Goal: Find specific page/section: Find specific page/section

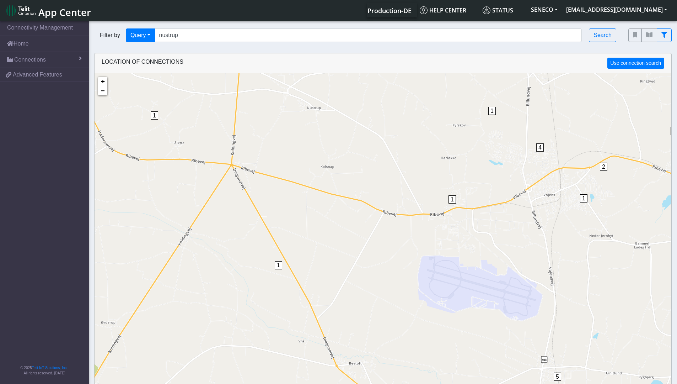
drag, startPoint x: 238, startPoint y: 195, endPoint x: 430, endPoint y: 216, distance: 192.3
click at [430, 216] on div "1 1 1 1 1 1 1 2 1 1 1 2 1 1 1 1 3 1 1 1 1 1 1 1 4 2 1 1 1 1 5 1 3 1 1 1 6 1 2 1…" at bounding box center [383, 265] width 577 height 384
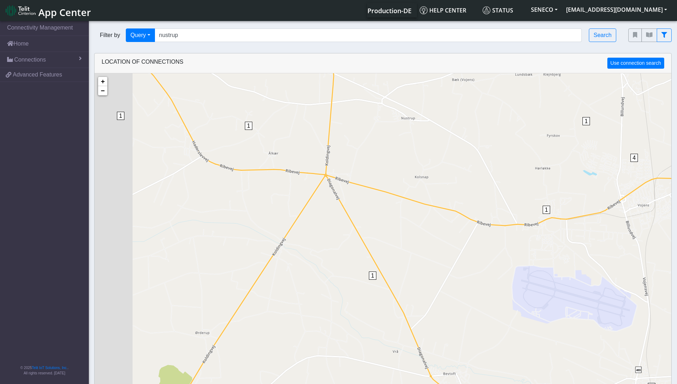
drag, startPoint x: 348, startPoint y: 206, endPoint x: 474, endPoint y: 225, distance: 128.3
click at [474, 225] on div "1 1 1 1 1 1 1 2 1 1 1 2 1 1 1 1 1 1 1 1 1 1 4 2 1 1 1 1 5 1 3 1 1 1 6 1 1 2 1 3…" at bounding box center [383, 265] width 577 height 384
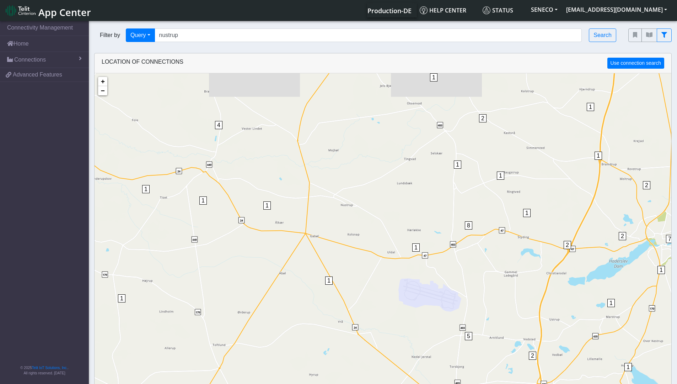
drag, startPoint x: 295, startPoint y: 151, endPoint x: 270, endPoint y: 199, distance: 53.7
click at [270, 199] on div "1 1 1 1 1 1 1 2 1 1 1 2 1 1 1 1 1 1 1 1 1 2 3 8 2 2 5 4 4 2 7 3 3 2 2 3 2 4 2 2…" at bounding box center [383, 265] width 577 height 384
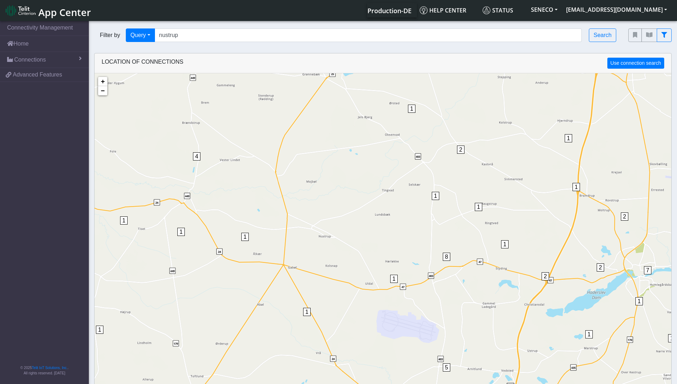
drag, startPoint x: 331, startPoint y: 176, endPoint x: 309, endPoint y: 209, distance: 39.4
click at [309, 209] on div "1 1 1 1 1 1 1 2 1 1 1 2 1 1 1 1 1 1 1 1 1 2 3 8 2 2 5 4 4 2 7 3 3 2 2 3 2 4 2 2…" at bounding box center [383, 265] width 577 height 384
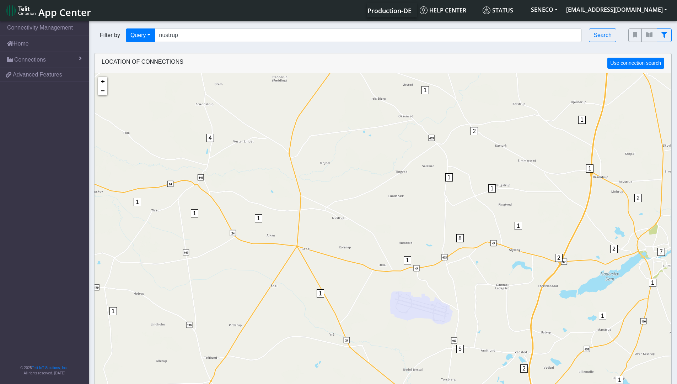
click at [453, 180] on div "1 1 1 1 1 1 1 2 1 1 1 1 1 1 1 1 1 2 1 1 1 2 3 8 2 2 5 4 4 2 7 3 3 2 2 3 2 4 2 2…" at bounding box center [383, 265] width 577 height 384
click at [449, 177] on span "1" at bounding box center [448, 177] width 7 height 8
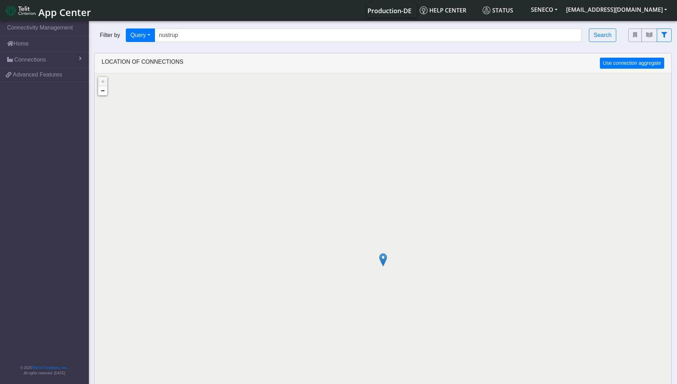
click at [385, 260] on img at bounding box center [383, 260] width 8 height 14
click at [375, 253] on link "Click here" at bounding box center [372, 252] width 19 height 5
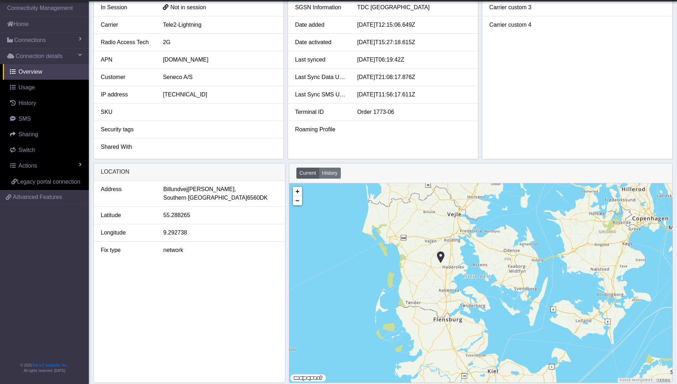
scroll to position [137, 0]
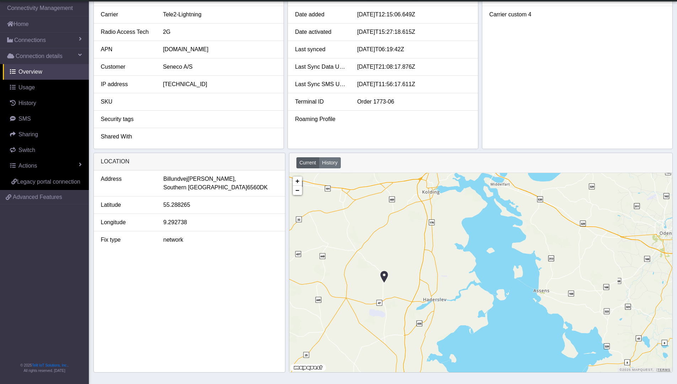
drag, startPoint x: 378, startPoint y: 250, endPoint x: 401, endPoint y: 268, distance: 29.6
click at [401, 268] on div "+ − ©2025 MapQuest, | Terms" at bounding box center [480, 272] width 383 height 199
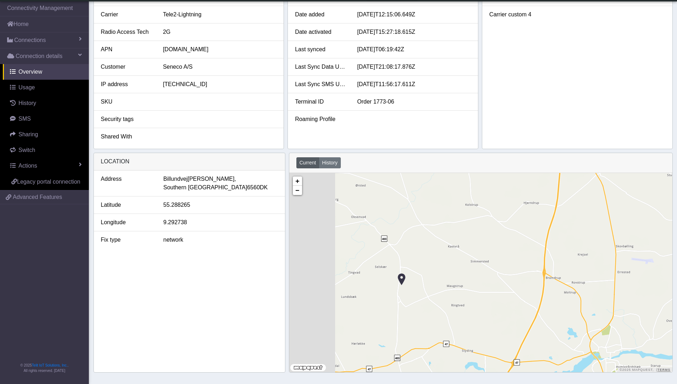
drag, startPoint x: 375, startPoint y: 274, endPoint x: 430, endPoint y: 281, distance: 55.2
click at [430, 281] on div "+ − ©2025 MapQuest, | Terms" at bounding box center [480, 272] width 383 height 199
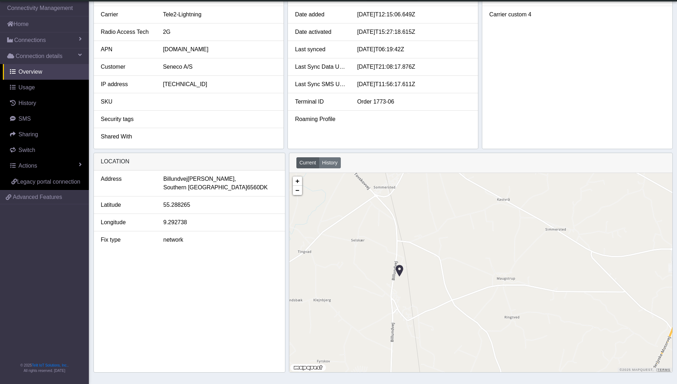
click at [402, 270] on img at bounding box center [400, 271] width 8 height 14
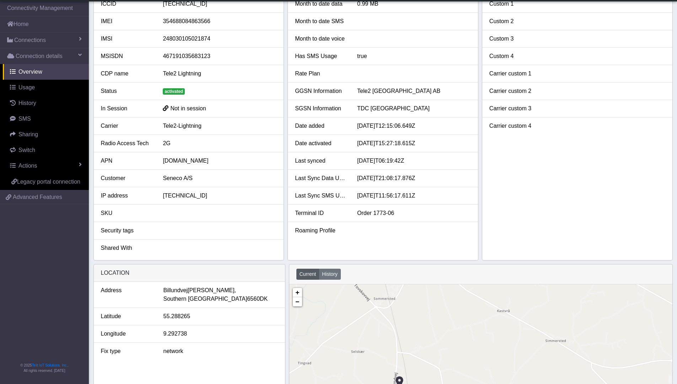
scroll to position [0, 0]
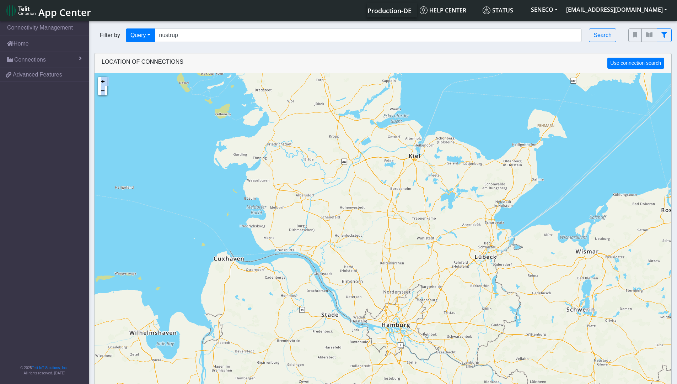
scroll to position [12, 0]
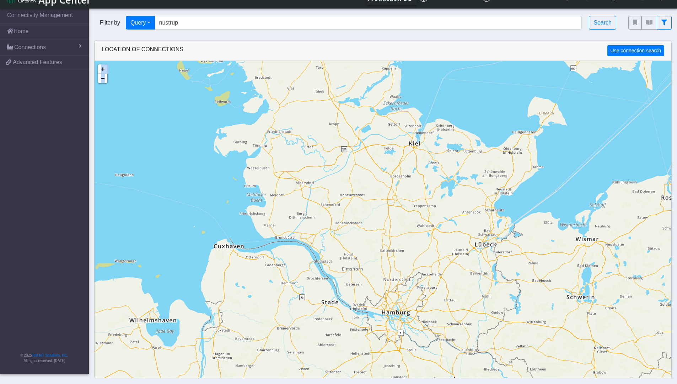
drag, startPoint x: 330, startPoint y: 161, endPoint x: 379, endPoint y: 353, distance: 198.5
click at [373, 370] on div "1 1 1 5 6 6 1 2 2 2 5 7 20 6 1 2 4 1 1 2 22 42 10 15 32 2 1 1 8 31 2 126 1 2 1 …" at bounding box center [383, 253] width 577 height 384
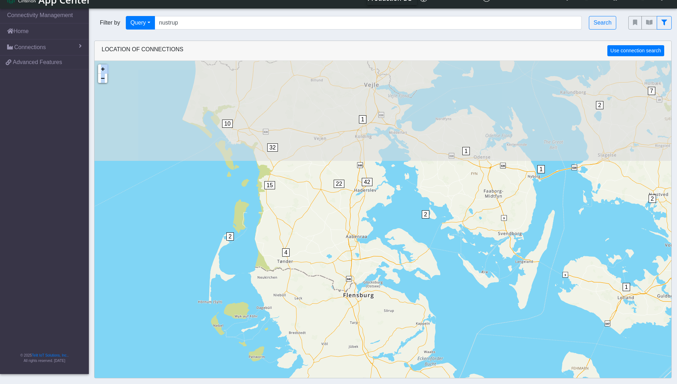
drag, startPoint x: 396, startPoint y: 99, endPoint x: 431, endPoint y: 348, distance: 251.7
click at [431, 349] on div "1 1 1 5 6 6 1 2 2 2 5 7 20 6 1 2 4 1 1 2 22 42 10 15 32 2 1 1 8 31 2 126 1 2 1 …" at bounding box center [383, 253] width 577 height 384
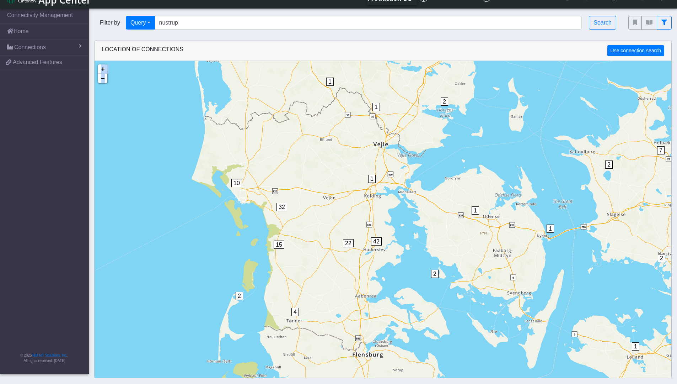
drag, startPoint x: 376, startPoint y: 158, endPoint x: 384, endPoint y: 226, distance: 68.8
click at [384, 225] on div "1 6 6 1 2 2 2 5 7 20 6 1 2 4 1 1 2 22 42 10 15 32 2 1 1 8 31 2 126 1 2 1 2 5 1 …" at bounding box center [383, 253] width 577 height 384
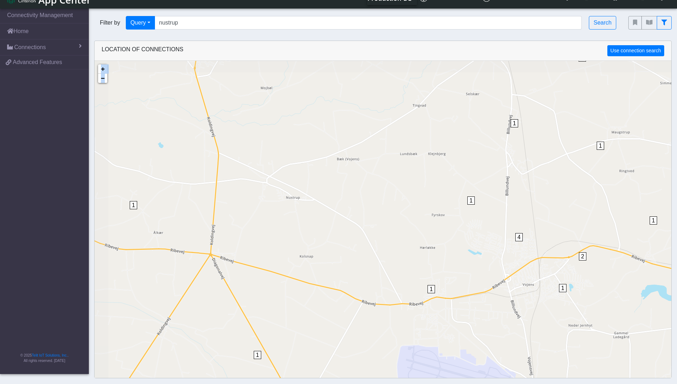
drag, startPoint x: 267, startPoint y: 171, endPoint x: 452, endPoint y: 188, distance: 185.6
click at [452, 188] on div "1 1 1 1 1 1 1 2 1 1 1 2 1 1 1 1 1 1 1 1 1 4 2 5 4 3 6 2 1 1 1 1 1 1 1 2 3 1 1 1…" at bounding box center [383, 253] width 577 height 384
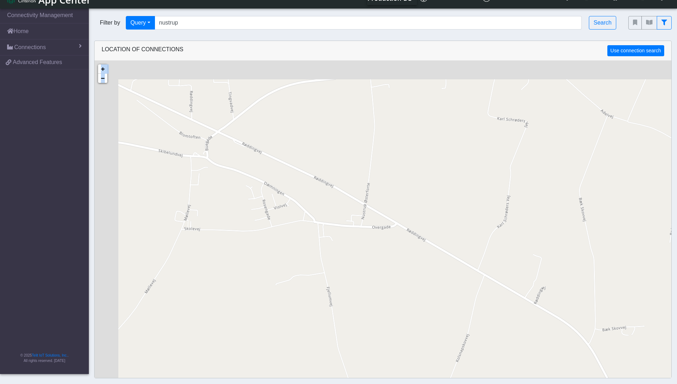
drag, startPoint x: 276, startPoint y: 155, endPoint x: 325, endPoint y: 193, distance: 61.4
click at [325, 193] on div "1 1 1 1 1 1 2 + − ©2025 MapQuest, | Terms" at bounding box center [383, 253] width 577 height 384
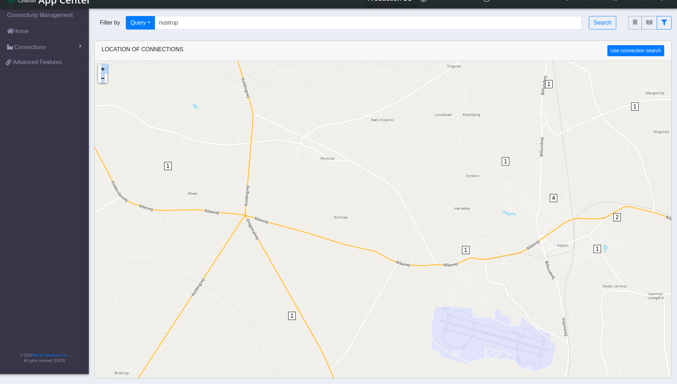
drag, startPoint x: 350, startPoint y: 264, endPoint x: 356, endPoint y: 211, distance: 53.3
click at [356, 211] on div "1 1 1 1 1 1 1 1 1 1 1 1 2 1 1 3 4 2 5 4 3 6 2 1 1 1 1 1 1 1 1 1 2 1 1 1 1 1 1 1…" at bounding box center [383, 253] width 577 height 384
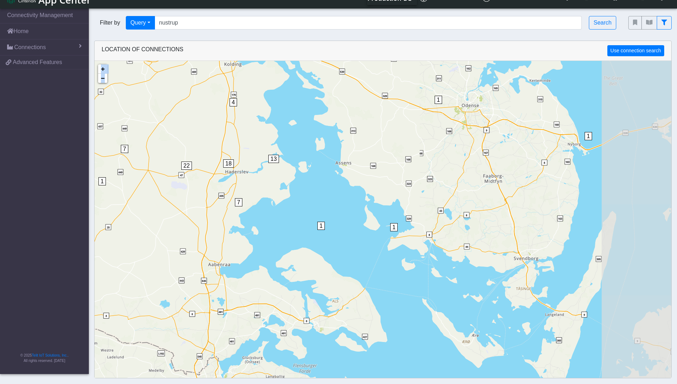
drag, startPoint x: 410, startPoint y: 182, endPoint x: 225, endPoint y: 132, distance: 192.1
click at [225, 132] on div "1 1 1 1 1 1 1 5 2 5 2 2 16 6 2 4 22 4 7 18 13 2 8 3 11 8 7 17 4 3 22 3 2 7 119 …" at bounding box center [383, 253] width 577 height 384
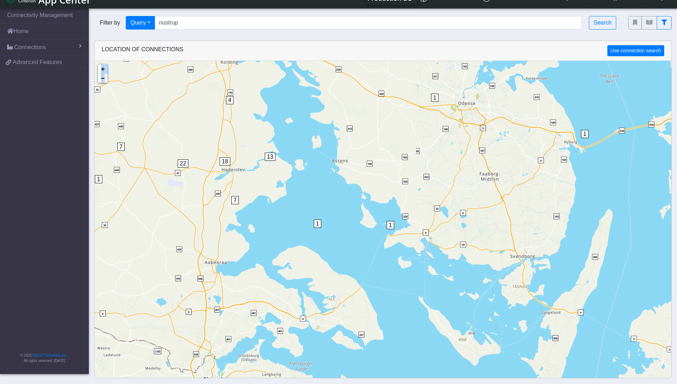
drag, startPoint x: 368, startPoint y: 269, endPoint x: 360, endPoint y: 214, distance: 55.0
click at [360, 214] on div "1 1 1 1 1 1 1 5 2 5 2 2 16 6 2 4 22 4 7 18 13 2 8 3 11 8 7 17 4 3 2 7 119 1 1 1…" at bounding box center [383, 253] width 577 height 384
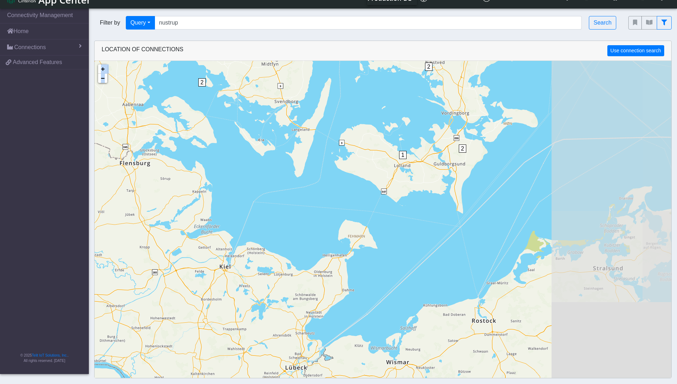
drag, startPoint x: 427, startPoint y: 263, endPoint x: 274, endPoint y: 150, distance: 189.5
click at [274, 150] on div "1 1 1 1 1 1 1 6 6 2 2 2 5 7 20 6 2 10 2 4 2 22 42 10 15 32 4 2 2 8 31 2 126 2 2…" at bounding box center [383, 253] width 577 height 384
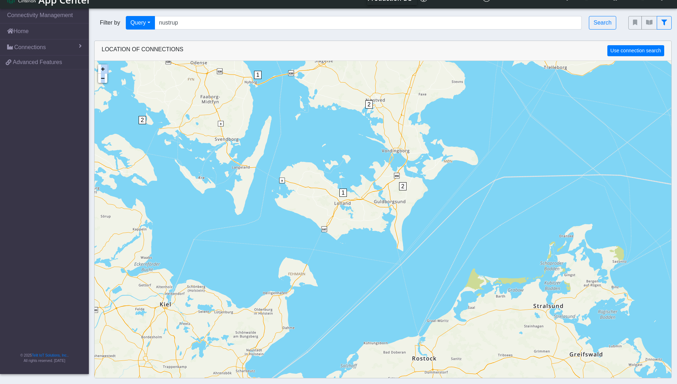
drag, startPoint x: 356, startPoint y: 186, endPoint x: 335, endPoint y: 209, distance: 31.2
click at [299, 224] on div "1 1 1 1 1 1 1 6 6 2 2 2 5 7 20 6 2 10 2 4 2 22 42 10 15 32 4 2 2 8 31 2 126 2 2…" at bounding box center [383, 253] width 577 height 384
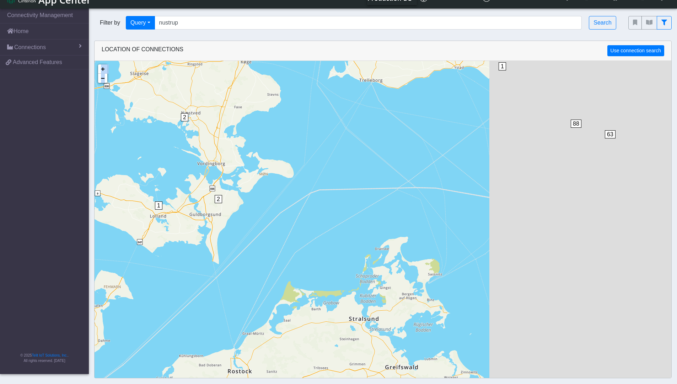
drag, startPoint x: 388, startPoint y: 183, endPoint x: 201, endPoint y: 198, distance: 187.5
click at [201, 198] on div "1 1 1 1 1 1 1 6 6 2 2 2 5 7 20 6 2 10 2 4 2 22 42 10 15 32 4 2 2 8 31 2 126 2 2…" at bounding box center [383, 253] width 577 height 384
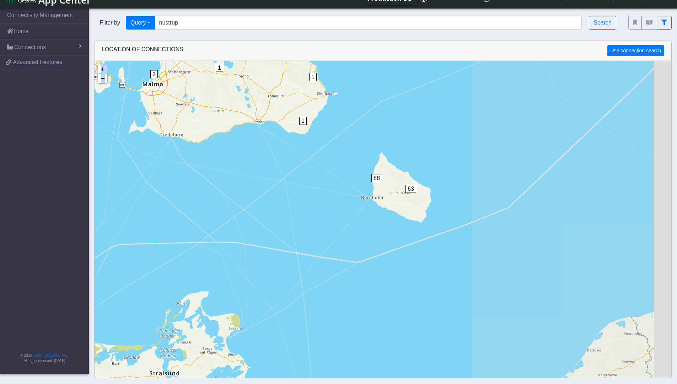
drag, startPoint x: 473, startPoint y: 186, endPoint x: 280, endPoint y: 241, distance: 200.7
click at [273, 241] on div "1 1 1 1 1 1 1 6 6 2 2 2 5 7 20 6 2 10 2 4 2 22 42 10 15 32 4 2 2 8 31 2 126 2 2…" at bounding box center [383, 253] width 577 height 384
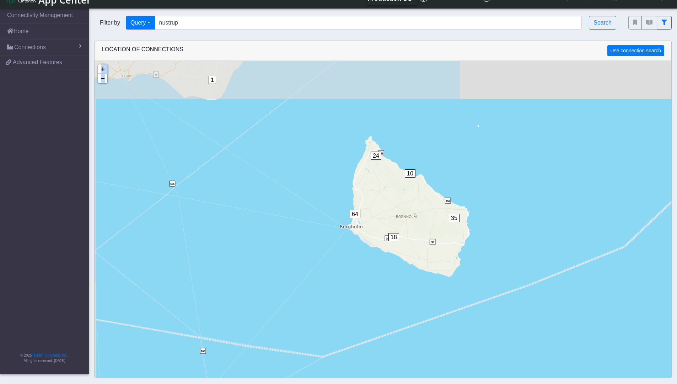
drag, startPoint x: 397, startPoint y: 200, endPoint x: 411, endPoint y: 242, distance: 45.0
click at [411, 242] on div "1 1 1 1 1 1 1 1 1 5 2 5 2 2 16 6 2 1 1 2 3 2 2 24 64 10 18 35 + − ©2025 MapQues…" at bounding box center [383, 253] width 577 height 384
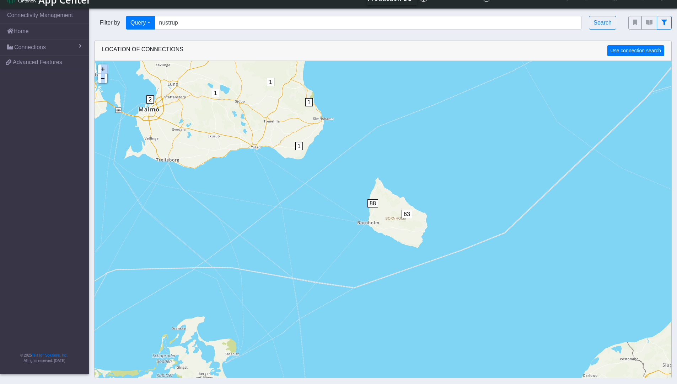
drag, startPoint x: 231, startPoint y: 213, endPoint x: 621, endPoint y: 211, distance: 389.6
click at [631, 213] on div "1 1 1 1 1 1 6 6 2 2 2 5 7 20 6 2 10 2 4 2 22 42 10 15 32 4 2 2 8 31 2 126 2 2 5…" at bounding box center [383, 253] width 577 height 384
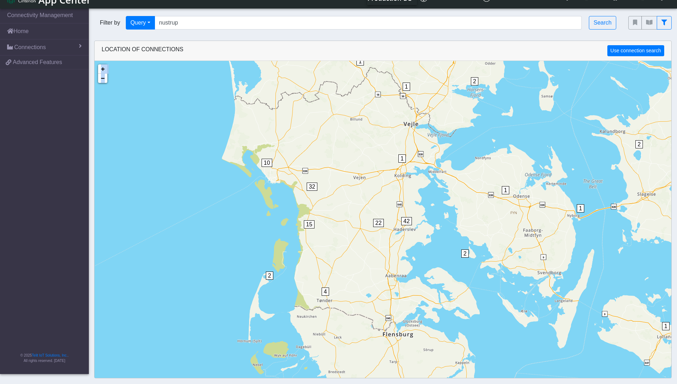
drag, startPoint x: 430, startPoint y: 158, endPoint x: 416, endPoint y: 208, distance: 52.1
click at [416, 208] on div "1 1 1 1 1 1 6 6 2 2 2 5 7 20 6 2 10 2 4 2 22 42 10 15 32 4 2 2 8 31 2 126 2 2 5…" at bounding box center [383, 253] width 577 height 384
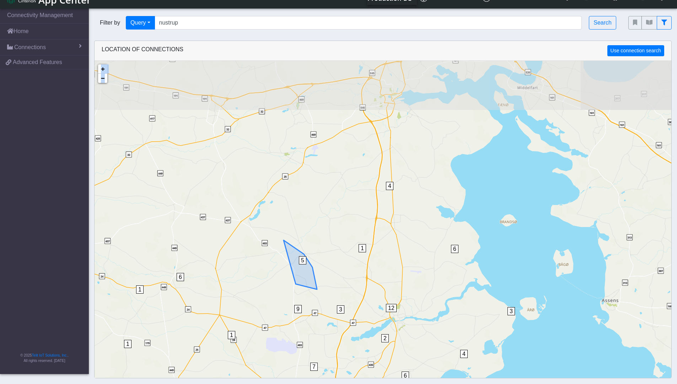
drag, startPoint x: 390, startPoint y: 190, endPoint x: 302, endPoint y: 271, distance: 119.7
click at [302, 271] on div "5" at bounding box center [302, 266] width 7 height 21
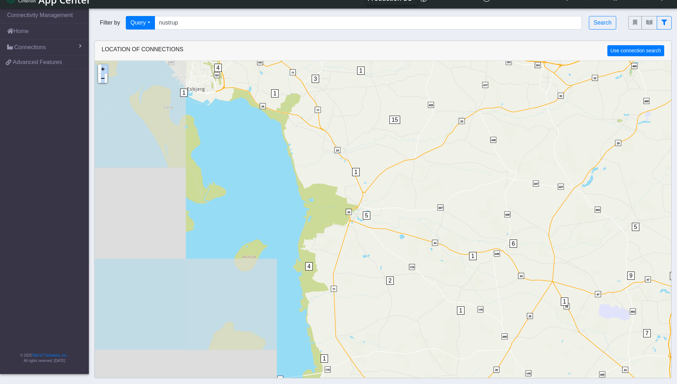
drag, startPoint x: 238, startPoint y: 270, endPoint x: 586, endPoint y: 232, distance: 350.7
click at [586, 232] on div "1 1 1 1 1 1 1 1 1 1 4 1 1 1 2 4 9 5 7 4 6 3 2 12 4 6 3 6 2 2 2 5 4 3 6 15 1 1 1…" at bounding box center [383, 253] width 577 height 384
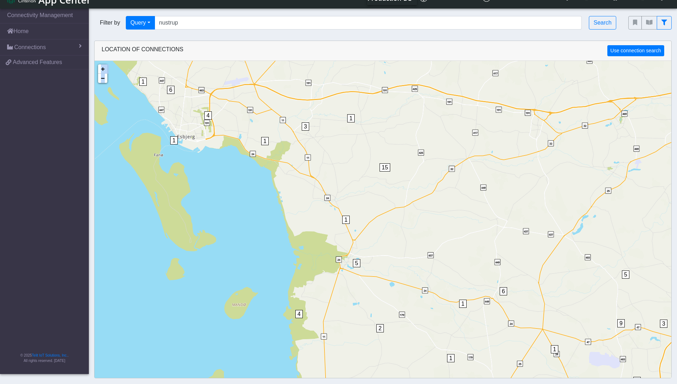
drag, startPoint x: 382, startPoint y: 248, endPoint x: 358, endPoint y: 299, distance: 56.9
click at [358, 299] on div "1 1 1 1 1 1 1 1 1 1 4 1 1 1 2 4 9 5 7 4 6 3 2 12 4 6 3 6 2 2 2 5 4 3 6 15 1 1 1…" at bounding box center [383, 253] width 577 height 384
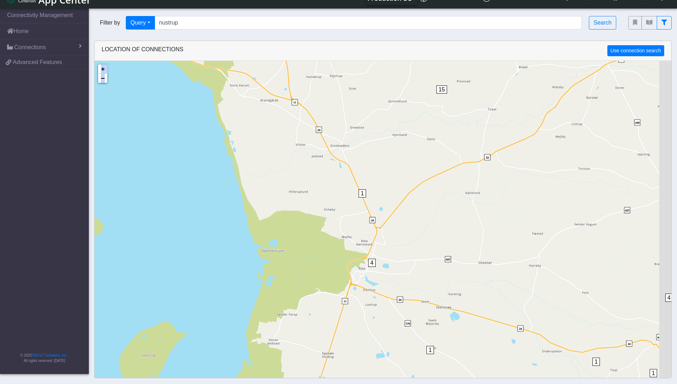
drag, startPoint x: 369, startPoint y: 259, endPoint x: 337, endPoint y: 202, distance: 65.2
click at [337, 202] on div "1 1 1 1 1 1 1 1 4 1 1 1 1 1 8 1 1 1 2 2 5 4 1 1 4 1 2 1 1 1 2 2 7 1 3 1 2 3 1 1…" at bounding box center [383, 253] width 577 height 384
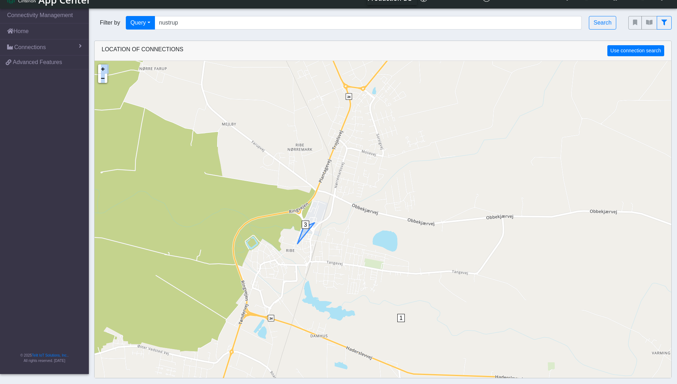
click at [307, 225] on span "3" at bounding box center [305, 224] width 7 height 8
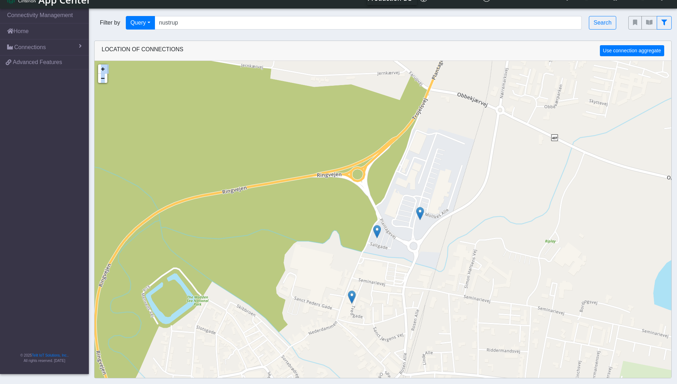
click at [377, 229] on img at bounding box center [377, 232] width 8 height 14
click at [369, 222] on link "Click here" at bounding box center [367, 223] width 19 height 5
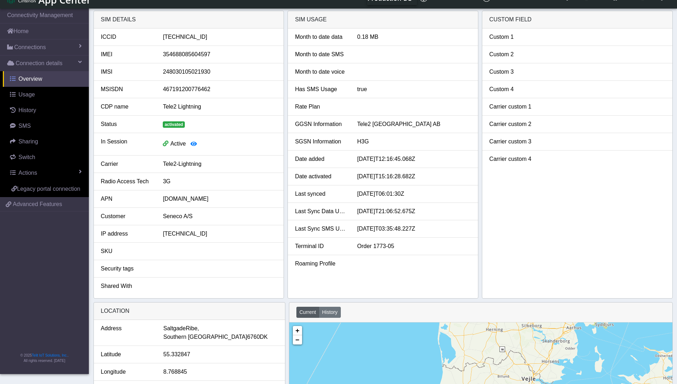
click at [41, 79] on link "Overview" at bounding box center [46, 79] width 86 height 16
drag, startPoint x: 27, startPoint y: 76, endPoint x: 35, endPoint y: 80, distance: 8.9
click at [27, 76] on span "Overview" at bounding box center [30, 79] width 24 height 6
click at [26, 79] on span "Overview" at bounding box center [30, 79] width 24 height 6
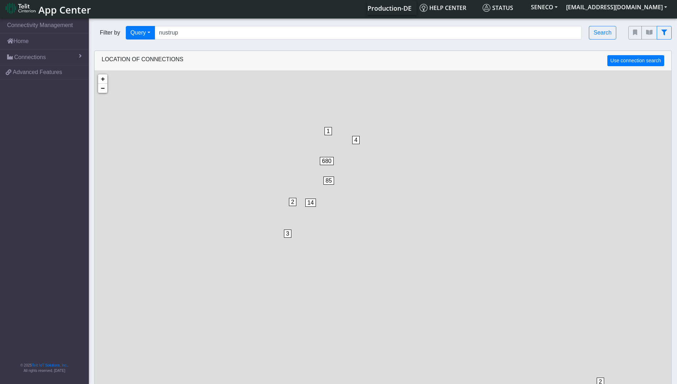
scroll to position [12, 0]
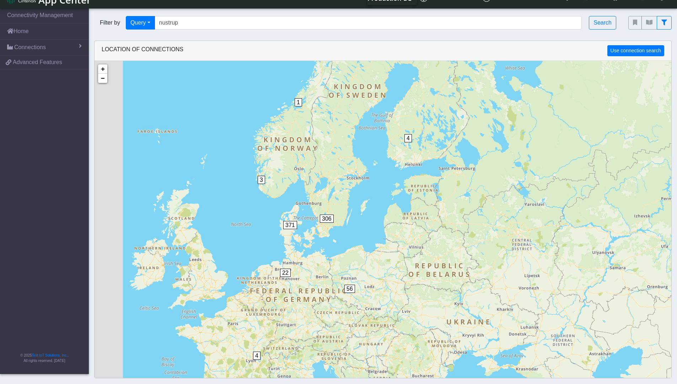
drag, startPoint x: 278, startPoint y: 182, endPoint x: 344, endPoint y: 168, distance: 68.0
click at [345, 166] on div "1 3 10 4 2 4 7 22 56 3 371 306 + − ©2025 MapQuest, | Terms" at bounding box center [383, 253] width 577 height 384
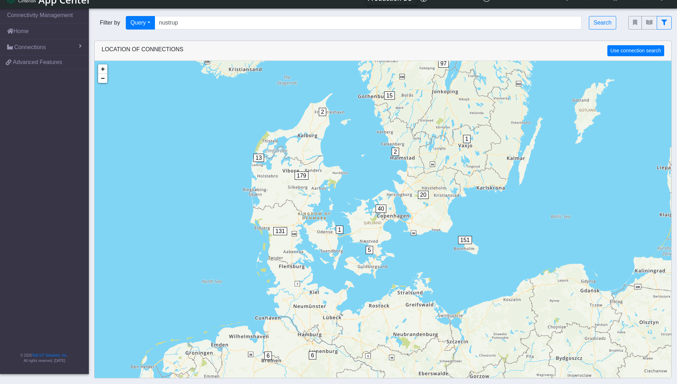
drag, startPoint x: 289, startPoint y: 219, endPoint x: 305, endPoint y: 226, distance: 18.0
click at [305, 226] on div "1 4 4 1 3 7 6 6 56 3 1 5 40 13 2 131 179 1 3 4 20 151 1 2 15 12 97 + − ©2025 Ma…" at bounding box center [383, 253] width 577 height 384
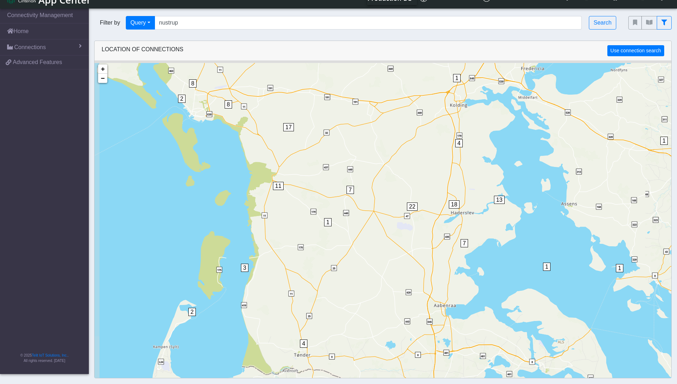
drag, startPoint x: 296, startPoint y: 209, endPoint x: 310, endPoint y: 245, distance: 39.3
click at [315, 246] on div "1 1 1 1 1 1 1 1 1 1 1 1 5 2 5 2 2 16 6 2 4 1 1 22 4 7 18 13 2 8 1 3 11 8 7 17 4…" at bounding box center [383, 253] width 577 height 384
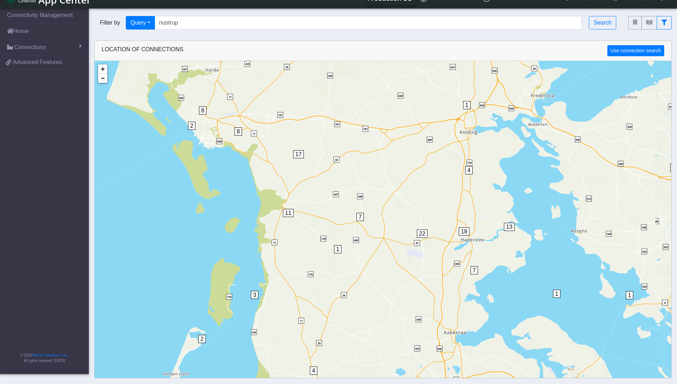
drag, startPoint x: 278, startPoint y: 220, endPoint x: 293, endPoint y: 244, distance: 28.0
click at [289, 248] on div "1 1 1 1 1 1 1 1 1 1 1 1 5 2 5 2 2 16 6 2 4 1 1 22 4 7 18 13 2 8 1 3 11 8 7 17 4…" at bounding box center [383, 253] width 577 height 384
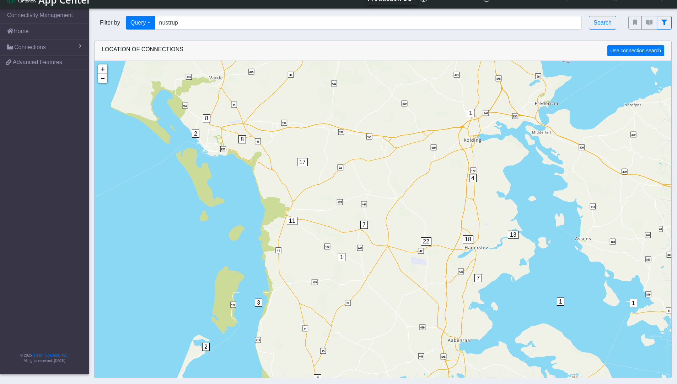
drag, startPoint x: 289, startPoint y: 189, endPoint x: 298, endPoint y: 207, distance: 20.7
click at [298, 207] on div "1 1 1 1 1 1 1 1 1 1 1 1 5 2 5 2 2 16 6 2 4 1 1 22 4 7 18 13 2 8 1 3 11 8 7 17 4…" at bounding box center [383, 253] width 577 height 384
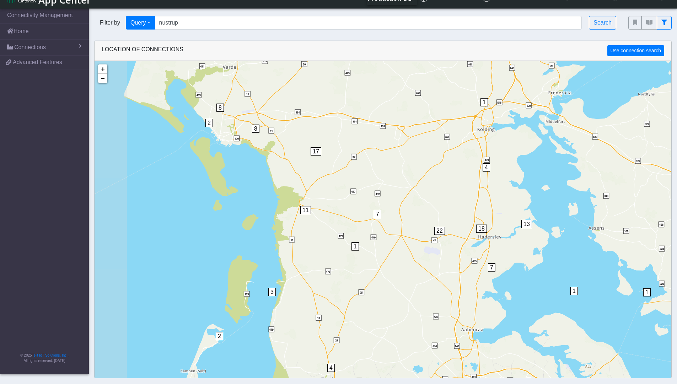
drag, startPoint x: 226, startPoint y: 172, endPoint x: 390, endPoint y: 105, distance: 177.0
click at [317, 172] on div "1 1 1 1 1 1 1 5 2 5 2 2 16 6 2 4 22 4 7 18 13 2 8 3 11 8 7 17 2 4 3 22 3 2 7 11…" at bounding box center [383, 253] width 577 height 384
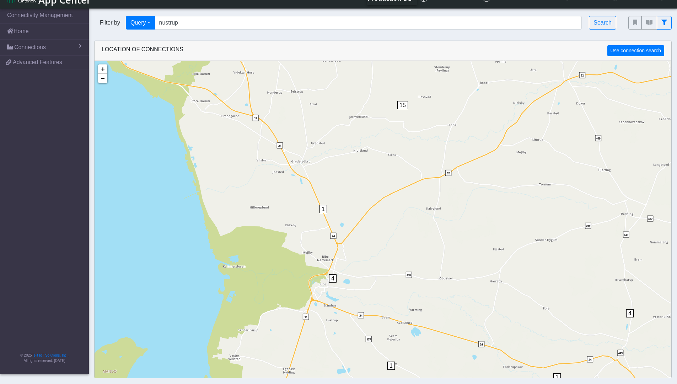
drag, startPoint x: 172, startPoint y: 151, endPoint x: 333, endPoint y: 174, distance: 162.7
click at [333, 174] on div "1 1 1 1 1 1 1 1 4 1 1 1 1 1 8 1 1 1 2 2 5 4 1 1 4 1 2 1 1 1 2 2 7 1 3 3 3 1 2 1…" at bounding box center [383, 253] width 577 height 384
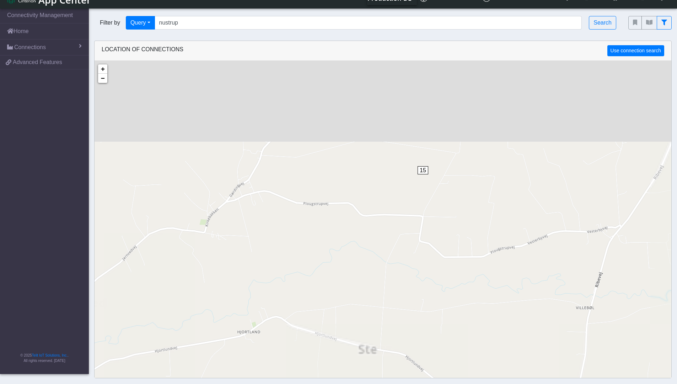
drag, startPoint x: 418, startPoint y: 131, endPoint x: 400, endPoint y: 263, distance: 133.8
click at [400, 263] on div "1 1 3 1 2 15 + − ©2025 MapQuest, | Terms" at bounding box center [383, 253] width 577 height 384
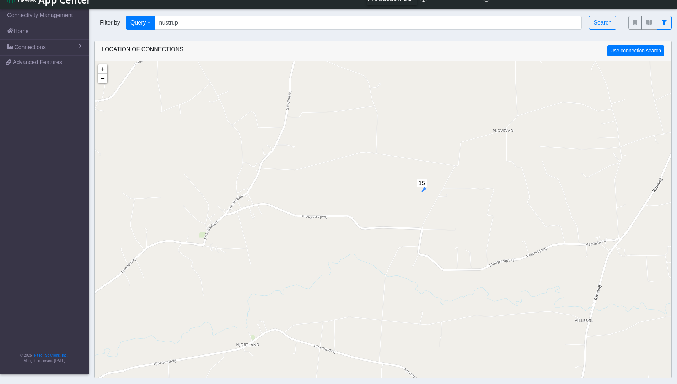
click at [420, 183] on span "15" at bounding box center [422, 183] width 11 height 8
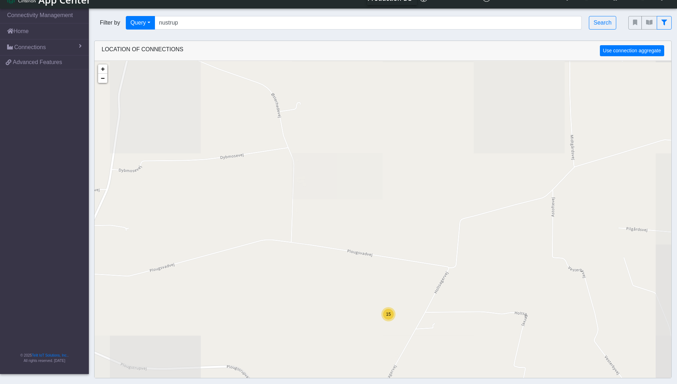
click at [395, 336] on div "15 + − ©2025 MapQuest, | Terms" at bounding box center [383, 253] width 577 height 384
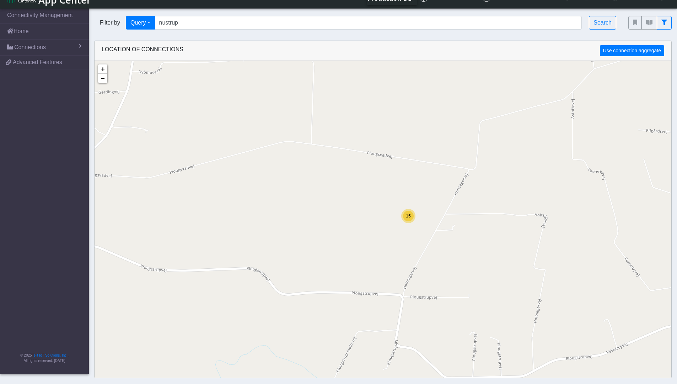
drag, startPoint x: 410, startPoint y: 282, endPoint x: 429, endPoint y: 179, distance: 104.2
click at [429, 179] on div "15 + − ©2025 MapQuest, | Terms" at bounding box center [383, 253] width 577 height 384
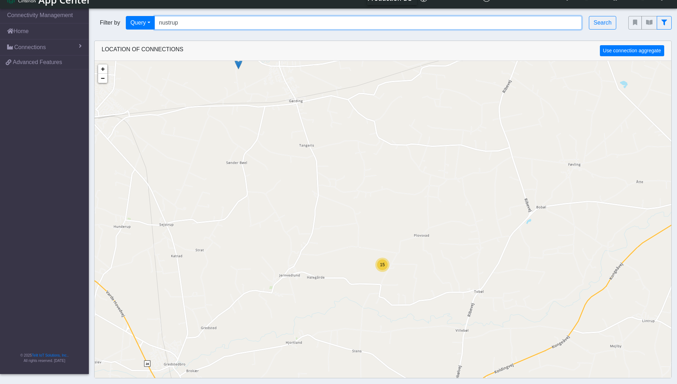
drag, startPoint x: 181, startPoint y: 24, endPoint x: 158, endPoint y: 25, distance: 23.1
click at [158, 25] on input "nustrup" at bounding box center [369, 23] width 428 height 14
click at [250, 26] on input "Search..." at bounding box center [369, 23] width 428 height 14
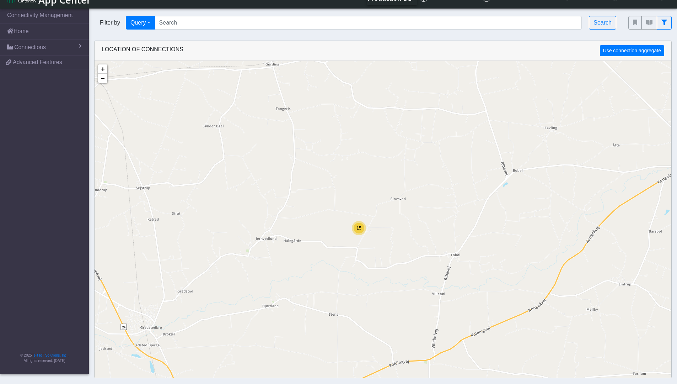
drag, startPoint x: 222, startPoint y: 326, endPoint x: 199, endPoint y: 288, distance: 44.4
click at [199, 288] on div "15 2 + − ©2025 MapQuest, | Terms" at bounding box center [383, 253] width 577 height 384
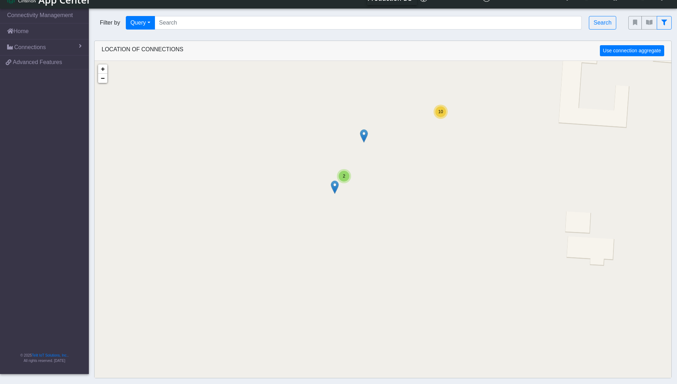
click at [335, 189] on img at bounding box center [335, 187] width 8 height 14
click at [366, 138] on img at bounding box center [364, 136] width 8 height 14
click at [347, 176] on div "2" at bounding box center [344, 176] width 11 height 11
click at [354, 176] on img at bounding box center [357, 174] width 8 height 14
click at [333, 177] on img at bounding box center [332, 174] width 8 height 14
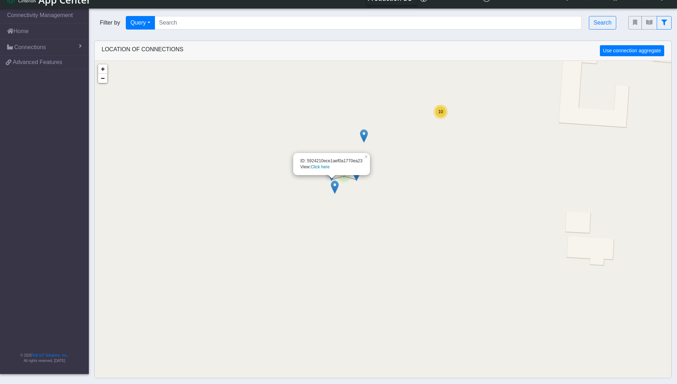
click at [441, 117] on div "10" at bounding box center [440, 111] width 11 height 11
click at [433, 115] on img at bounding box center [434, 111] width 8 height 14
click at [425, 126] on img at bounding box center [427, 127] width 8 height 14
click at [439, 130] on img at bounding box center [437, 130] width 8 height 14
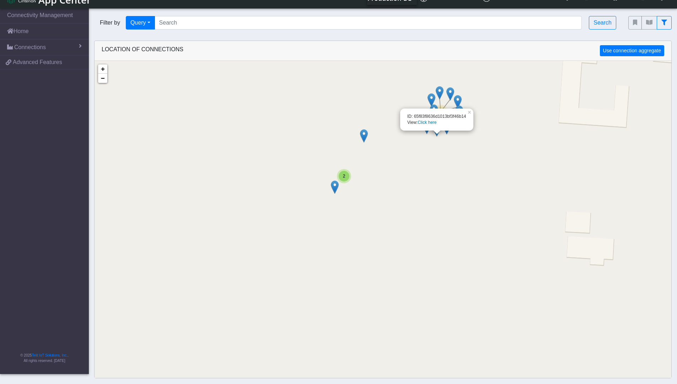
click at [432, 101] on img at bounding box center [432, 100] width 8 height 14
click at [462, 113] on img at bounding box center [459, 112] width 8 height 14
click at [363, 139] on img at bounding box center [364, 136] width 8 height 14
click at [345, 178] on div "2" at bounding box center [344, 176] width 11 height 11
click at [356, 176] on img at bounding box center [357, 174] width 8 height 14
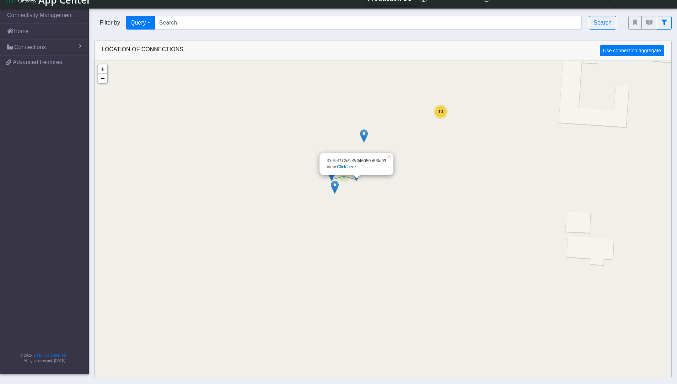
click at [336, 190] on img at bounding box center [335, 187] width 8 height 14
click at [440, 113] on span "10" at bounding box center [440, 111] width 5 height 5
click at [439, 91] on img at bounding box center [440, 93] width 8 height 14
click at [440, 90] on img at bounding box center [440, 93] width 8 height 14
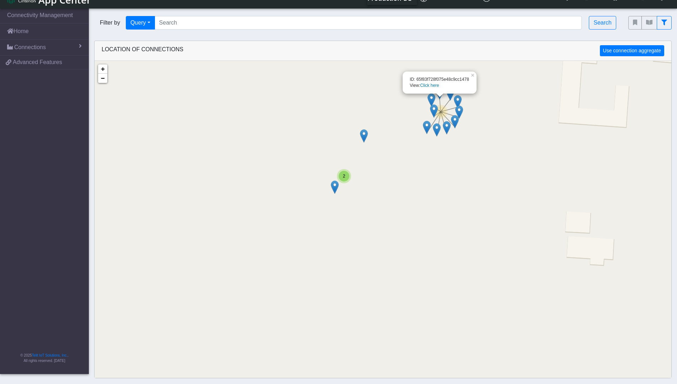
click at [449, 94] on img at bounding box center [450, 94] width 8 height 14
click at [456, 104] on img at bounding box center [458, 102] width 8 height 14
click at [461, 112] on img at bounding box center [459, 112] width 8 height 14
click at [456, 122] on img at bounding box center [455, 122] width 8 height 14
click at [448, 132] on img at bounding box center [447, 128] width 8 height 14
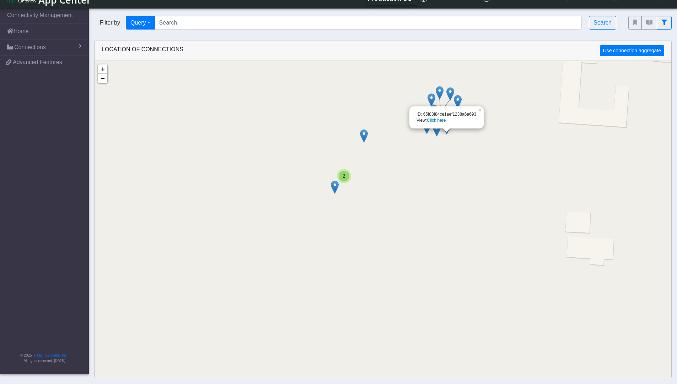
click at [437, 135] on img at bounding box center [437, 130] width 8 height 14
click at [427, 133] on img at bounding box center [427, 127] width 8 height 14
click at [430, 98] on img at bounding box center [432, 100] width 8 height 14
click at [365, 138] on img at bounding box center [364, 136] width 8 height 14
click at [357, 128] on link "Click here" at bounding box center [353, 128] width 19 height 5
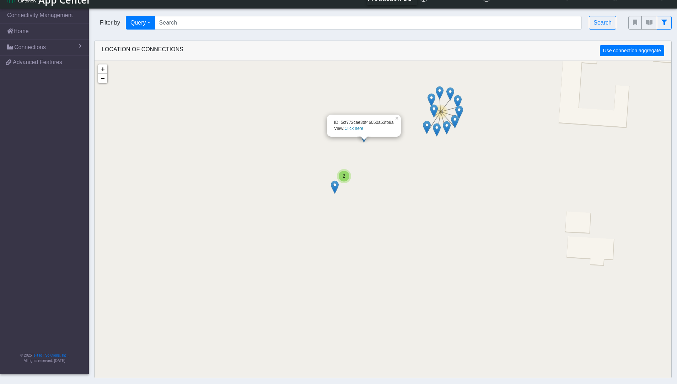
click at [356, 128] on link "Click here" at bounding box center [353, 128] width 19 height 5
click at [353, 126] on link "Click here" at bounding box center [353, 128] width 19 height 5
click at [335, 185] on img at bounding box center [335, 187] width 8 height 14
click at [324, 178] on link "Click here" at bounding box center [324, 179] width 19 height 5
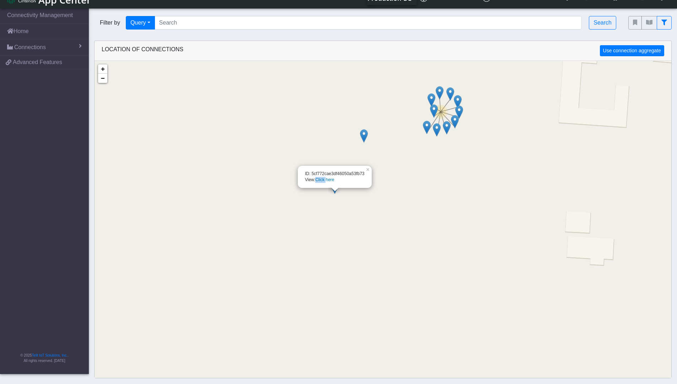
click at [324, 178] on link "Click here" at bounding box center [324, 179] width 19 height 5
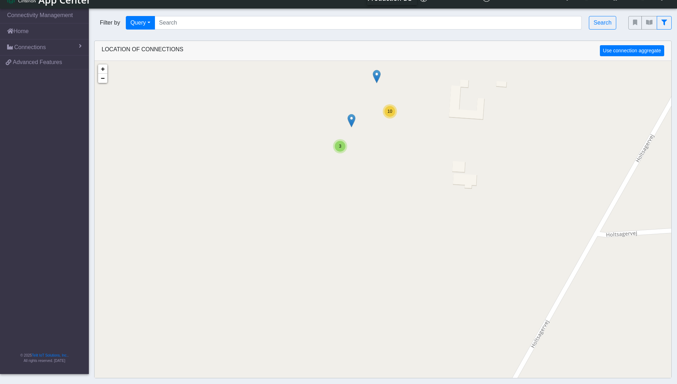
scroll to position [0, 0]
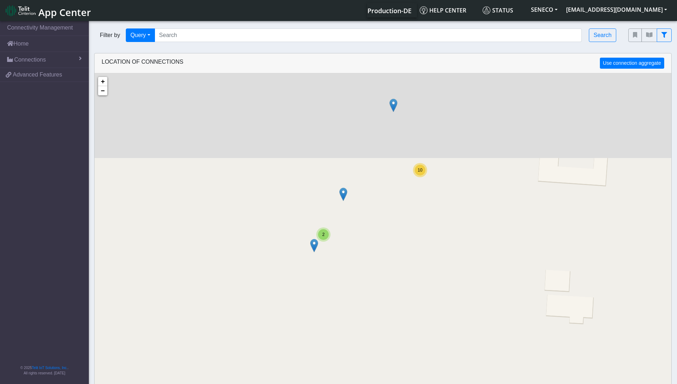
drag, startPoint x: 365, startPoint y: 161, endPoint x: 375, endPoint y: 272, distance: 112.1
click at [376, 275] on div "10 2 + − ©2025 MapQuest, | Terms" at bounding box center [383, 265] width 577 height 384
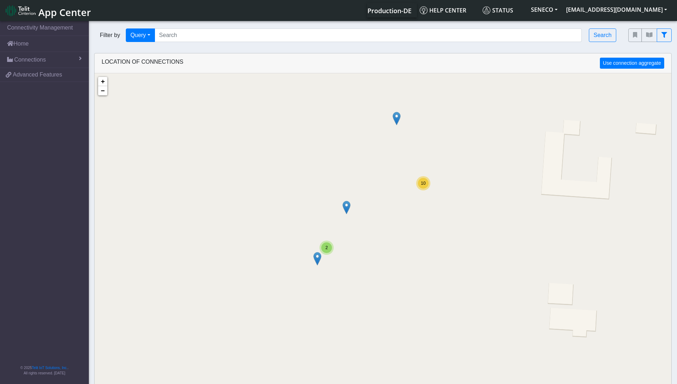
click at [397, 120] on img at bounding box center [397, 119] width 8 height 14
click at [392, 111] on link "Click here" at bounding box center [386, 110] width 19 height 5
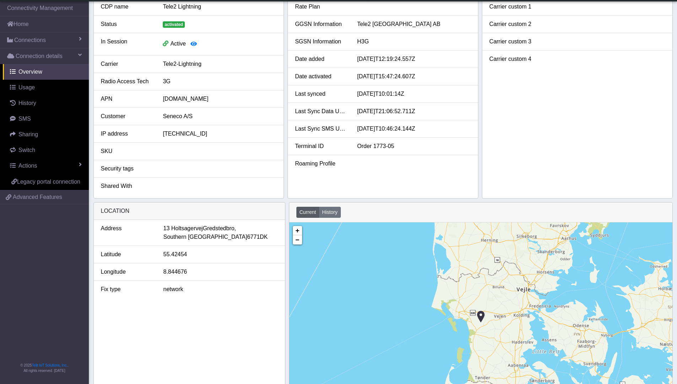
scroll to position [107, 0]
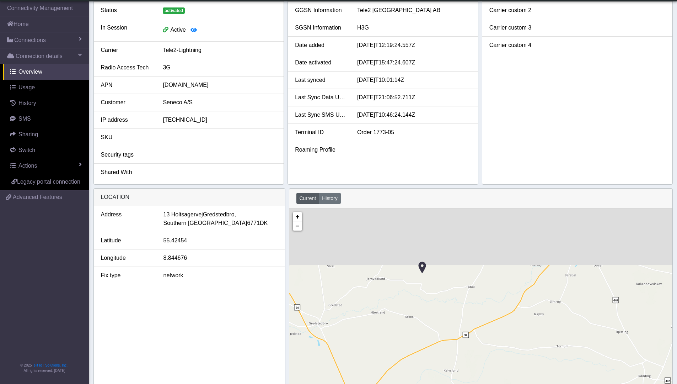
drag, startPoint x: 439, startPoint y: 236, endPoint x: 503, endPoint y: 318, distance: 104.4
click at [503, 318] on div "+ − ©2025 MapQuest, | Terms" at bounding box center [480, 307] width 383 height 199
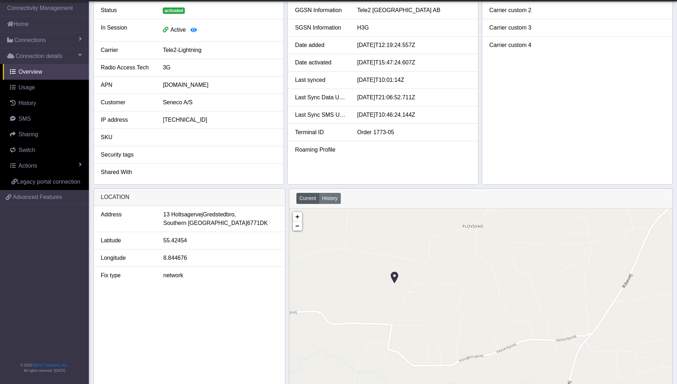
drag, startPoint x: 406, startPoint y: 286, endPoint x: 455, endPoint y: 275, distance: 49.9
click at [455, 275] on div "+ − ©2025 MapQuest, | Terms" at bounding box center [480, 307] width 383 height 199
click at [418, 281] on img at bounding box center [420, 283] width 8 height 14
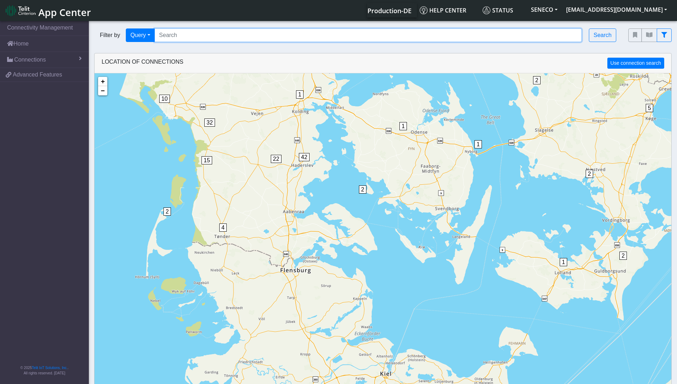
click at [208, 39] on input "Search..." at bounding box center [369, 35] width 428 height 14
paste input "13A Holtsagervej Gredstedbro"
type input "13A Holtsagervej Gredstedbro"
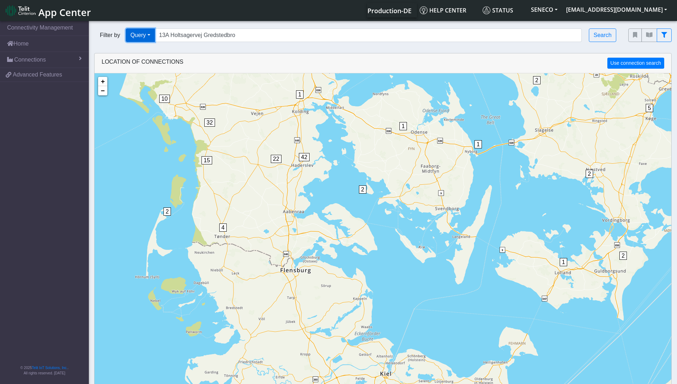
click at [135, 37] on button "Query" at bounding box center [140, 35] width 29 height 14
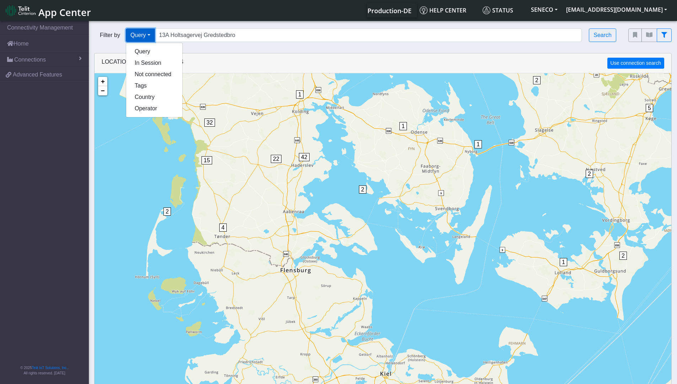
click at [140, 34] on button "Query" at bounding box center [140, 35] width 29 height 14
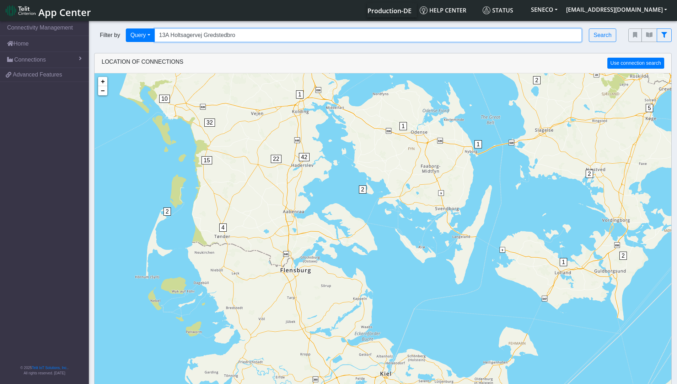
click at [235, 38] on input "13A Holtsagervej Gredstedbro" at bounding box center [369, 35] width 428 height 14
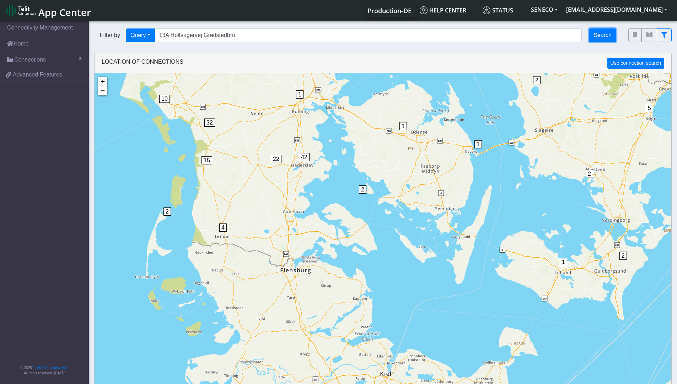
click at [597, 34] on button "Search" at bounding box center [602, 35] width 27 height 14
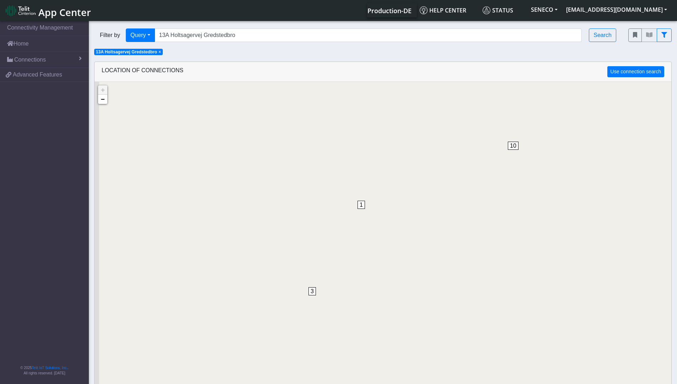
drag, startPoint x: 309, startPoint y: 342, endPoint x: 324, endPoint y: 279, distance: 64.0
click at [331, 267] on div "1 10 1 3 + − ©2025 MapQuest, | Terms" at bounding box center [383, 274] width 577 height 384
click at [312, 293] on span "3" at bounding box center [311, 292] width 7 height 8
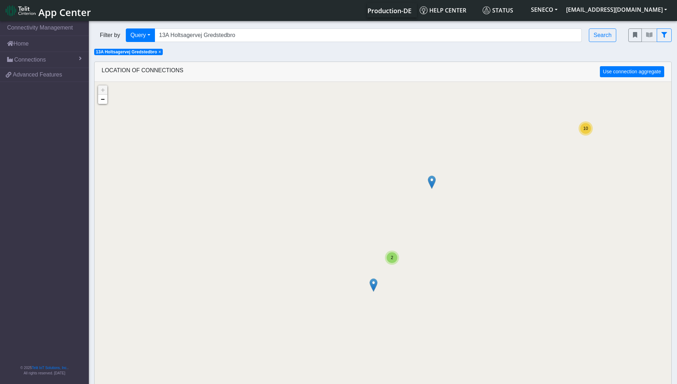
click at [374, 285] on img at bounding box center [374, 285] width 8 height 14
click at [369, 277] on link "Click here" at bounding box center [363, 277] width 19 height 5
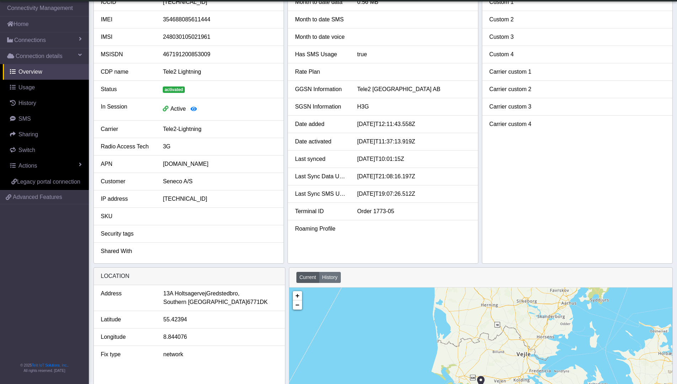
scroll to position [36, 0]
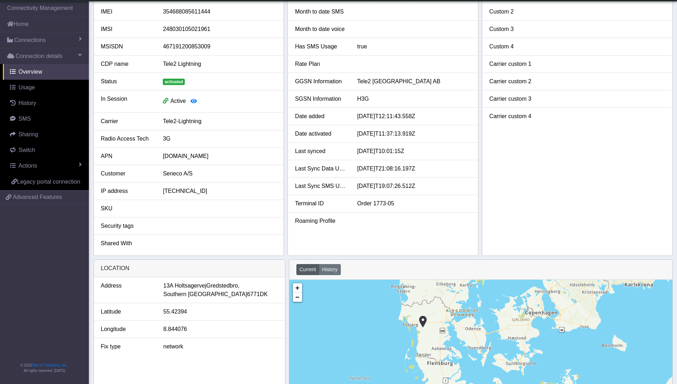
drag, startPoint x: 504, startPoint y: 355, endPoint x: 441, endPoint y: 325, distance: 69.6
click at [441, 325] on div "+ − ©2025 MapQuest, | Terms" at bounding box center [480, 378] width 383 height 199
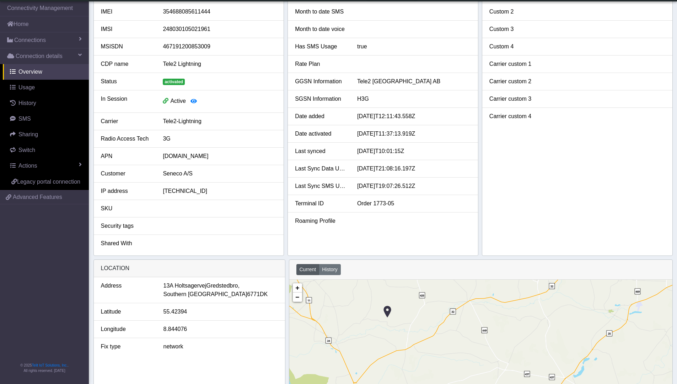
drag, startPoint x: 414, startPoint y: 323, endPoint x: 442, endPoint y: 358, distance: 44.3
click at [442, 358] on div "+ − ©2025 MapQuest, | Terms" at bounding box center [480, 378] width 383 height 199
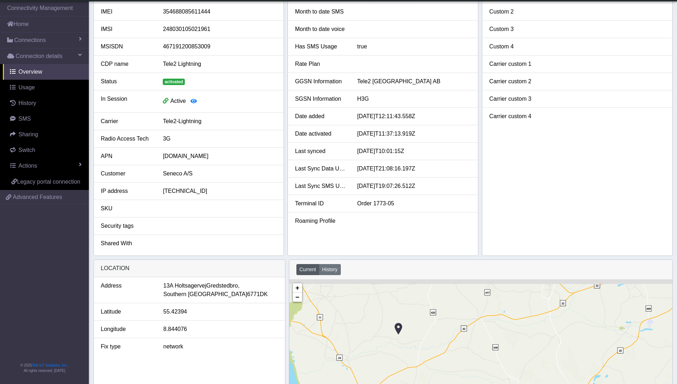
drag, startPoint x: 374, startPoint y: 321, endPoint x: 401, endPoint y: 341, distance: 33.8
click at [385, 339] on div "+ − ©2025 MapQuest, | Terms" at bounding box center [480, 378] width 383 height 199
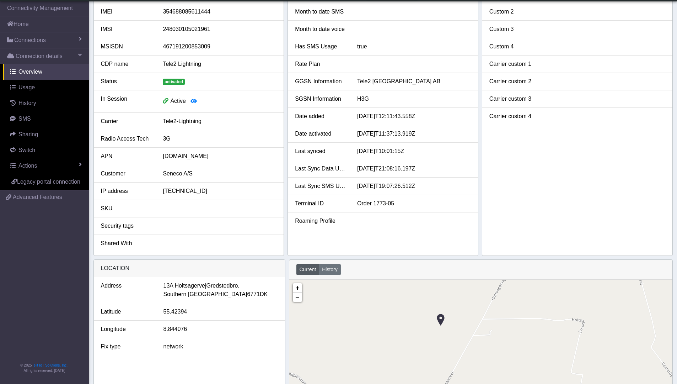
drag, startPoint x: 390, startPoint y: 333, endPoint x: 504, endPoint y: 383, distance: 124.3
click at [504, 383] on div "+ − ©2025 MapQuest, | Terms" at bounding box center [480, 378] width 383 height 199
drag, startPoint x: 459, startPoint y: 334, endPoint x: 465, endPoint y: 353, distance: 20.0
click at [465, 353] on div "+ − ©2025 MapQuest, | Terms" at bounding box center [480, 378] width 383 height 199
drag, startPoint x: 452, startPoint y: 343, endPoint x: 455, endPoint y: 322, distance: 21.6
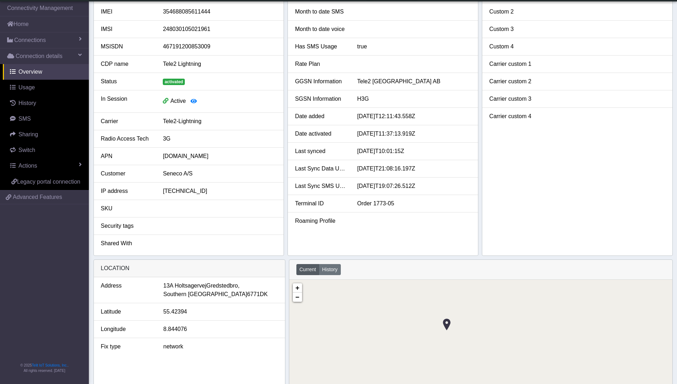
click at [466, 310] on div "+ − ©2025 MapQuest, | Terms" at bounding box center [480, 378] width 383 height 199
click at [447, 328] on img at bounding box center [447, 324] width 8 height 14
click at [448, 322] on img at bounding box center [447, 324] width 8 height 14
click at [448, 324] on img at bounding box center [447, 324] width 8 height 14
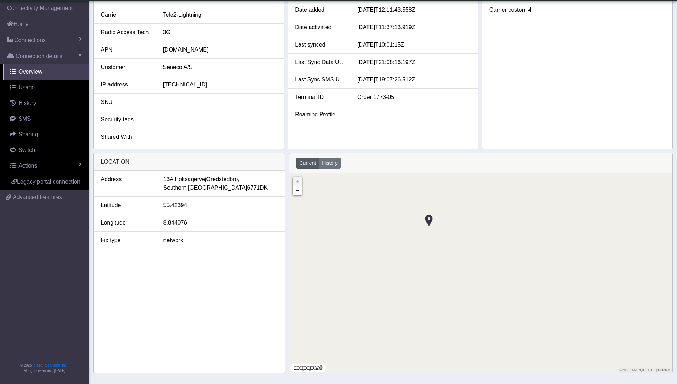
scroll to position [142, 0]
drag, startPoint x: 428, startPoint y: 220, endPoint x: 425, endPoint y: 258, distance: 38.5
click at [425, 258] on img at bounding box center [426, 255] width 8 height 14
click at [426, 254] on img at bounding box center [426, 255] width 8 height 14
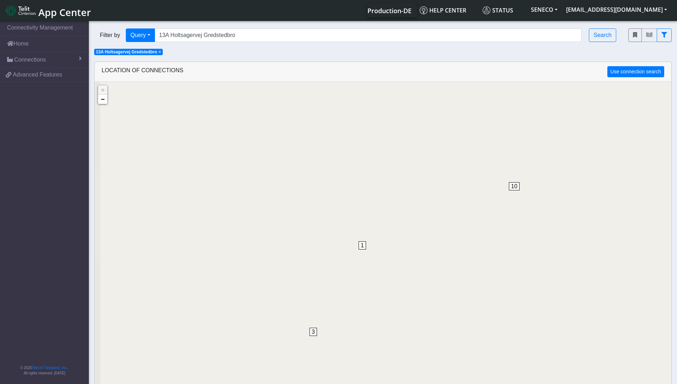
drag, startPoint x: 327, startPoint y: 328, endPoint x: 356, endPoint y: 266, distance: 68.1
click at [356, 266] on div "1 10 1 3 + − ©2025 MapQuest, | Terms" at bounding box center [383, 274] width 577 height 384
drag, startPoint x: 333, startPoint y: 300, endPoint x: 350, endPoint y: 256, distance: 46.9
click at [355, 244] on div "1 10 1 3 + − ©2025 MapQuest, | Terms" at bounding box center [383, 274] width 577 height 384
click at [337, 270] on span "3" at bounding box center [335, 271] width 7 height 8
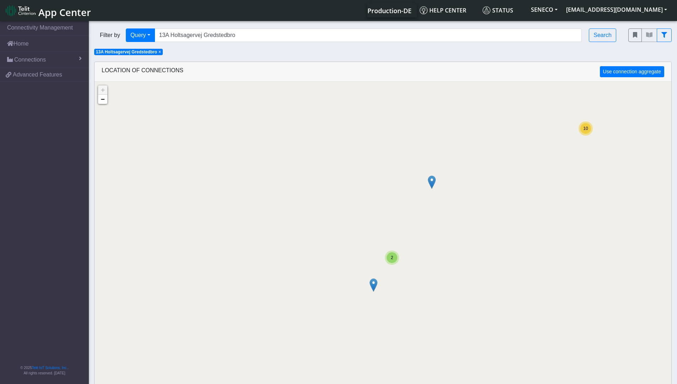
click at [393, 259] on span "2" at bounding box center [392, 257] width 2 height 5
click at [379, 256] on img at bounding box center [380, 256] width 8 height 14
click at [372, 247] on link "Click here" at bounding box center [368, 248] width 19 height 5
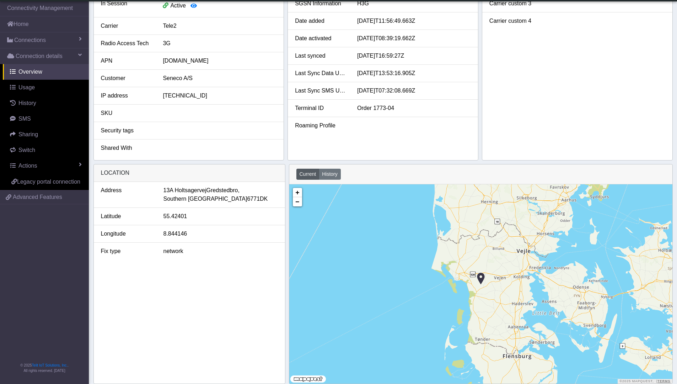
scroll to position [142, 0]
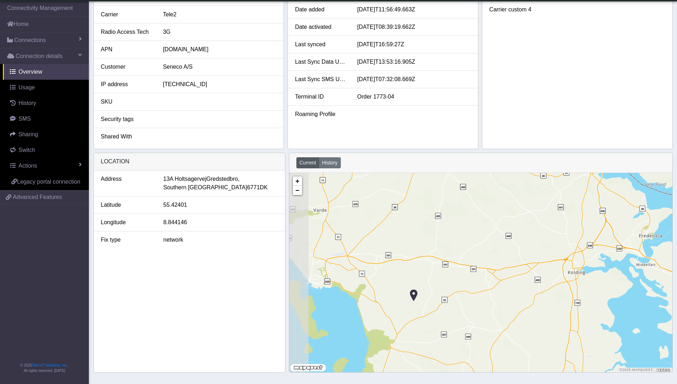
drag, startPoint x: 380, startPoint y: 250, endPoint x: 487, endPoint y: 277, distance: 109.6
click at [487, 277] on div "+ − ©2025 MapQuest, | Terms" at bounding box center [480, 272] width 383 height 199
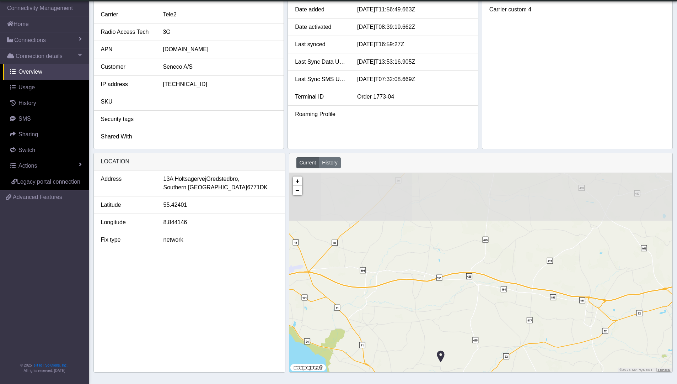
drag, startPoint x: 360, startPoint y: 229, endPoint x: 375, endPoint y: 229, distance: 14.9
click at [387, 284] on div "+ − ©2025 MapQuest, | Terms" at bounding box center [480, 272] width 383 height 199
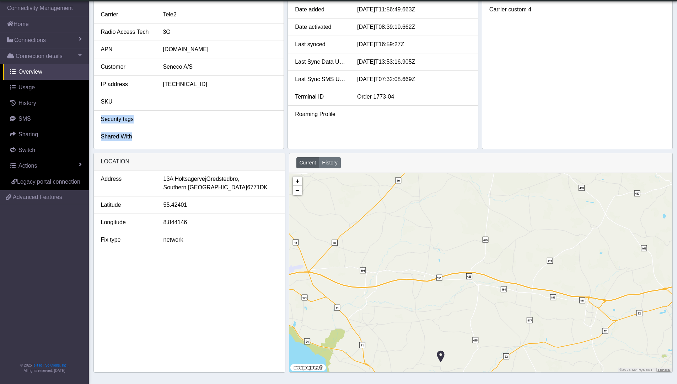
drag, startPoint x: 276, startPoint y: 108, endPoint x: 280, endPoint y: 127, distance: 18.8
click at [280, 127] on ul "ICCID [TECHNICAL_ID] IMEI [TECHNICAL_ID] IMSI [TECHNICAL_ID] MSISDN 37283554536…" at bounding box center [189, 12] width 190 height 266
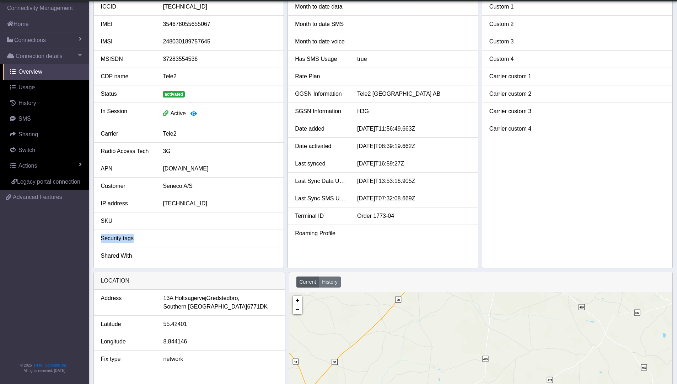
scroll to position [36, 0]
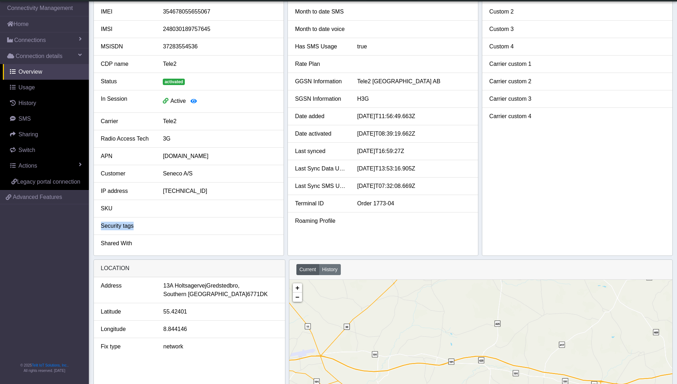
drag, startPoint x: 379, startPoint y: 303, endPoint x: 395, endPoint y: 305, distance: 16.8
click at [395, 305] on div "+ − ©2025 MapQuest, | Terms" at bounding box center [480, 378] width 383 height 199
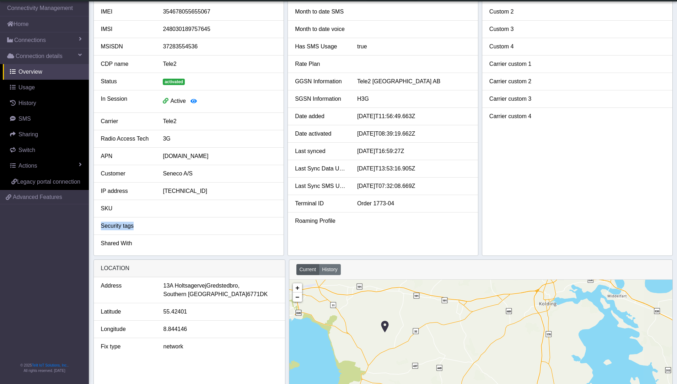
drag, startPoint x: 401, startPoint y: 337, endPoint x: 374, endPoint y: 287, distance: 56.9
click at [374, 287] on div "+ − ©2025 MapQuest, | Terms" at bounding box center [480, 378] width 383 height 199
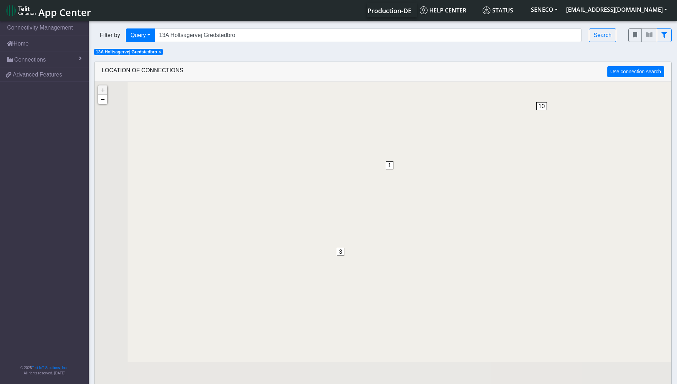
drag, startPoint x: 294, startPoint y: 316, endPoint x: 339, endPoint y: 212, distance: 113.5
click at [338, 204] on div "1 10 1 3 + − ©2025 MapQuest, | Terms" at bounding box center [383, 274] width 577 height 384
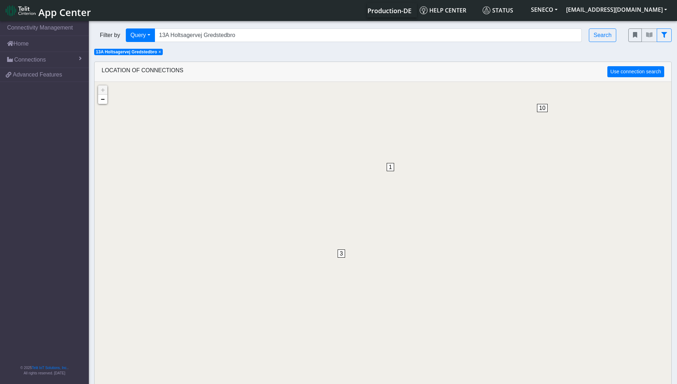
click at [341, 254] on span "3" at bounding box center [341, 253] width 7 height 8
click at [392, 258] on span "2" at bounding box center [392, 256] width 2 height 5
click at [406, 253] on img at bounding box center [405, 255] width 8 height 14
click at [397, 248] on link "Click here" at bounding box center [394, 247] width 19 height 5
click at [308, 353] on span "3" at bounding box center [309, 353] width 7 height 8
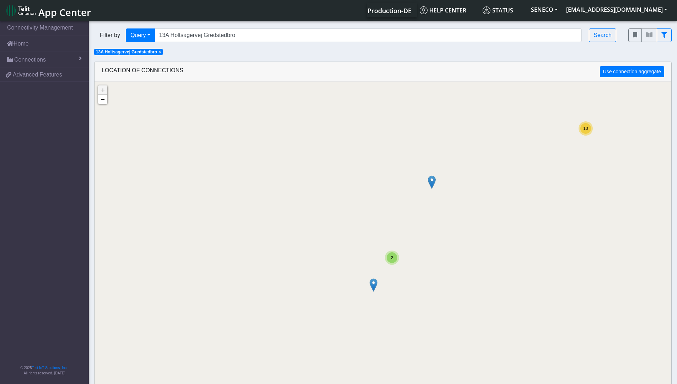
click at [393, 259] on span "2" at bounding box center [392, 257] width 2 height 5
click at [380, 256] on img at bounding box center [380, 256] width 8 height 14
click at [370, 246] on link "Click here" at bounding box center [368, 248] width 19 height 5
click at [336, 306] on span "1" at bounding box center [335, 304] width 7 height 8
click at [382, 269] on img at bounding box center [383, 269] width 8 height 14
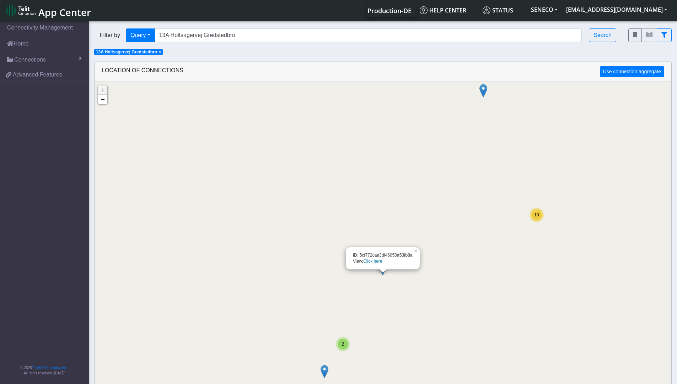
click at [379, 261] on link "Click here" at bounding box center [372, 260] width 19 height 5
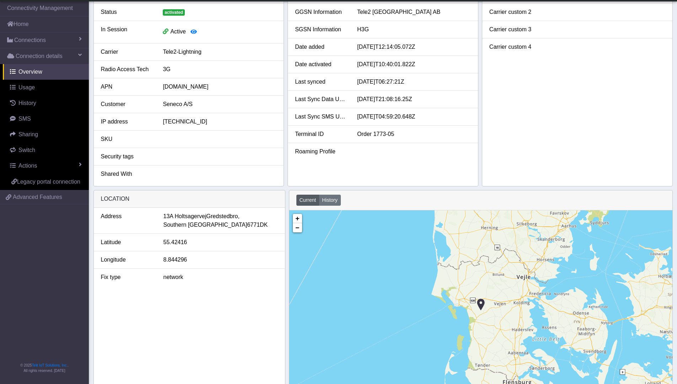
scroll to position [107, 0]
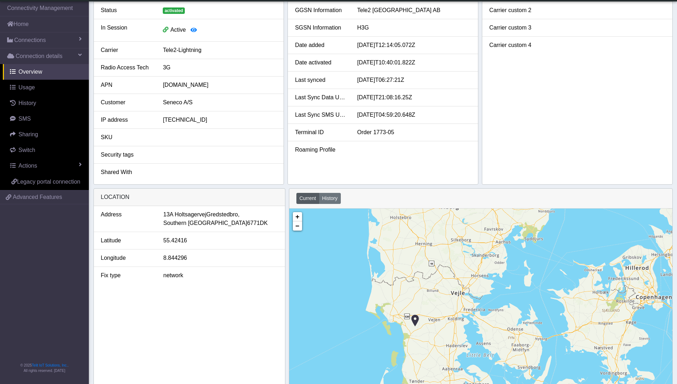
click at [416, 322] on img at bounding box center [415, 320] width 8 height 14
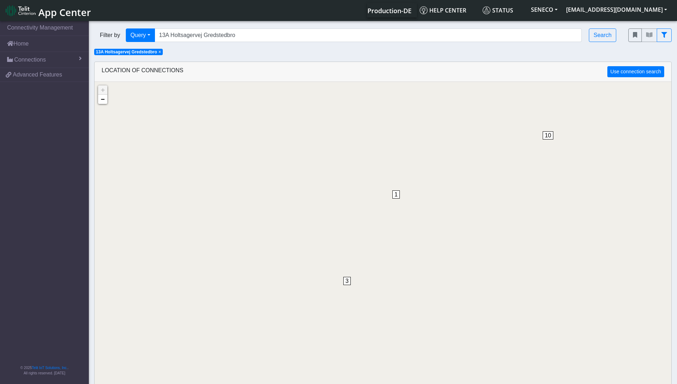
drag, startPoint x: 326, startPoint y: 334, endPoint x: 368, endPoint y: 255, distance: 89.2
click at [373, 246] on div "1 10 1 3 + − ©2025 MapQuest, | Terms" at bounding box center [383, 274] width 577 height 384
click at [357, 264] on span "3" at bounding box center [355, 262] width 7 height 8
click at [395, 259] on div "2" at bounding box center [392, 257] width 11 height 11
click at [379, 254] on img at bounding box center [380, 255] width 8 height 14
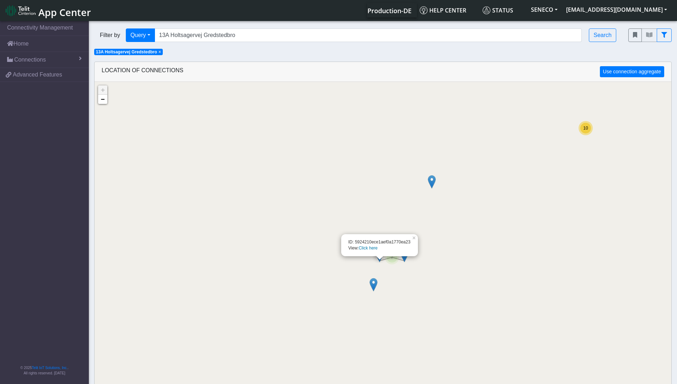
click at [372, 248] on link "Click here" at bounding box center [368, 247] width 19 height 5
drag, startPoint x: 317, startPoint y: 353, endPoint x: 336, endPoint y: 241, distance: 113.6
click at [336, 241] on div "1 3 1 10 + − ©2025 MapQuest, | Terms" at bounding box center [383, 274] width 577 height 384
click at [315, 266] on span "3" at bounding box center [315, 266] width 7 height 8
click at [394, 262] on div "2" at bounding box center [392, 257] width 14 height 14
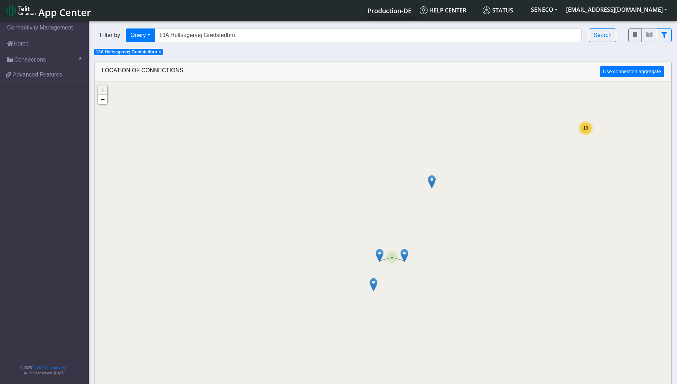
click at [406, 253] on img at bounding box center [405, 255] width 8 height 14
click at [401, 248] on link "Click here" at bounding box center [394, 247] width 19 height 5
click at [459, 228] on span "10" at bounding box center [459, 230] width 11 height 8
click at [331, 149] on img at bounding box center [330, 150] width 8 height 14
click at [326, 144] on link "Click here" at bounding box center [320, 142] width 19 height 5
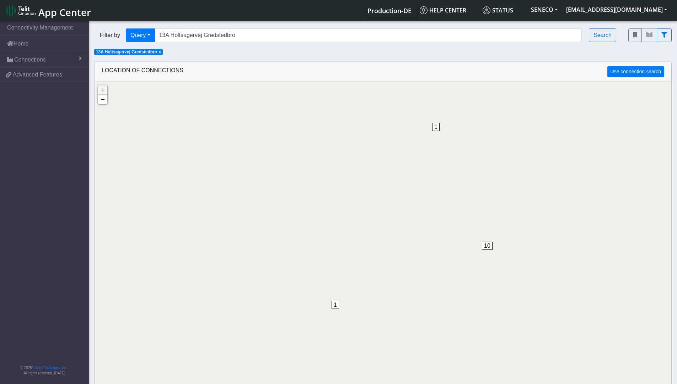
click at [435, 127] on span "1" at bounding box center [435, 127] width 7 height 8
click at [382, 270] on img at bounding box center [383, 268] width 8 height 14
click at [380, 261] on link "Click here" at bounding box center [373, 260] width 19 height 5
click at [488, 243] on span "10" at bounding box center [487, 245] width 11 height 8
click at [384, 275] on span "10" at bounding box center [383, 273] width 5 height 5
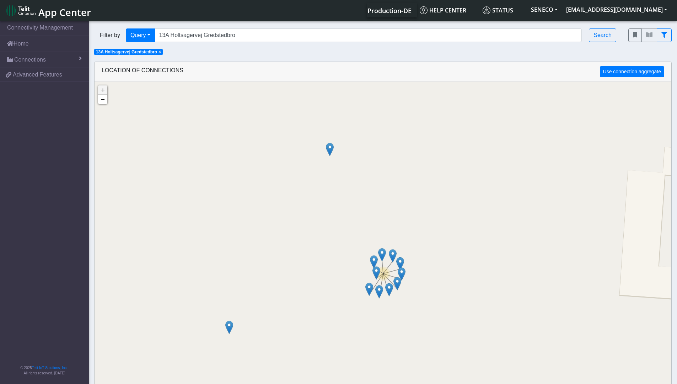
click at [376, 273] on img at bounding box center [376, 273] width 8 height 14
click at [371, 264] on link "Click here" at bounding box center [366, 265] width 19 height 5
click at [487, 245] on span "10" at bounding box center [487, 245] width 11 height 8
click at [386, 274] on div "10" at bounding box center [383, 273] width 11 height 11
click at [373, 258] on img at bounding box center [374, 262] width 8 height 14
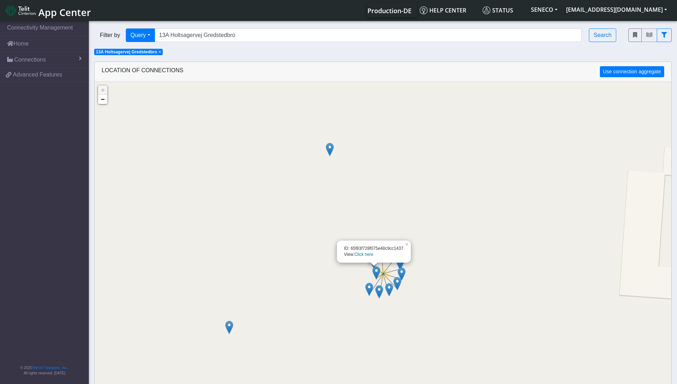
click at [370, 255] on link "Click here" at bounding box center [363, 254] width 19 height 5
click at [488, 245] on span "10" at bounding box center [487, 245] width 11 height 8
click at [387, 275] on div "10" at bounding box center [383, 273] width 11 height 11
click at [382, 253] on img at bounding box center [382, 255] width 8 height 14
click at [381, 247] on link "Click here" at bounding box center [372, 247] width 19 height 5
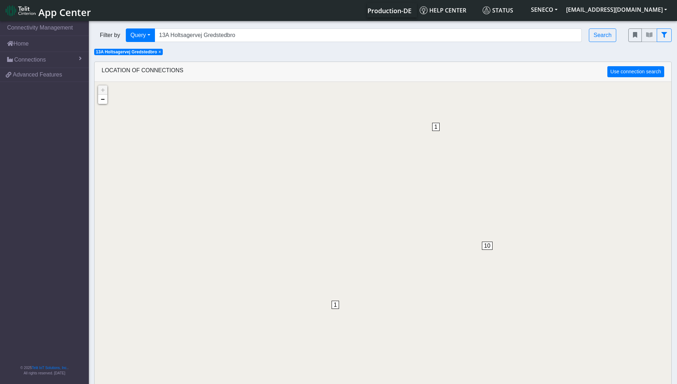
click at [487, 247] on span "10" at bounding box center [487, 245] width 11 height 8
click at [385, 274] on span "10" at bounding box center [383, 273] width 5 height 5
click at [394, 252] on img at bounding box center [393, 256] width 8 height 14
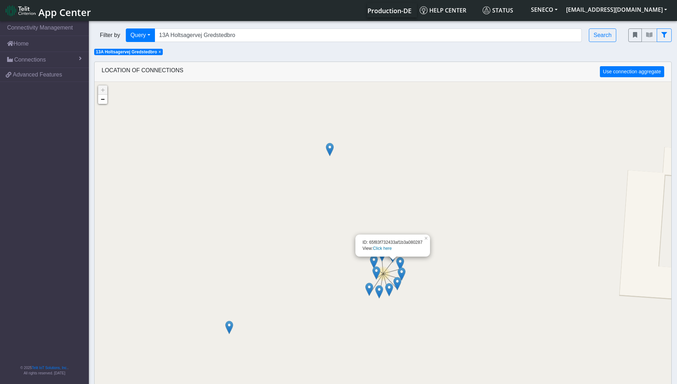
click at [388, 248] on link "Click here" at bounding box center [382, 248] width 19 height 5
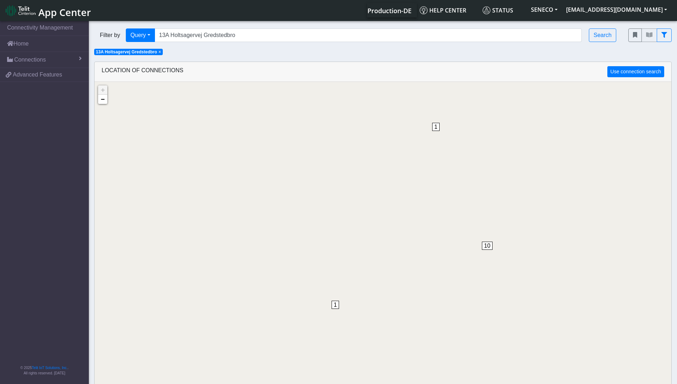
click at [490, 243] on span "10" at bounding box center [487, 245] width 11 height 8
click at [384, 274] on span "10" at bounding box center [383, 273] width 5 height 5
click at [402, 261] on img at bounding box center [400, 264] width 8 height 14
click at [394, 257] on link "Click here" at bounding box center [389, 255] width 19 height 5
click at [486, 242] on span "10" at bounding box center [487, 245] width 11 height 8
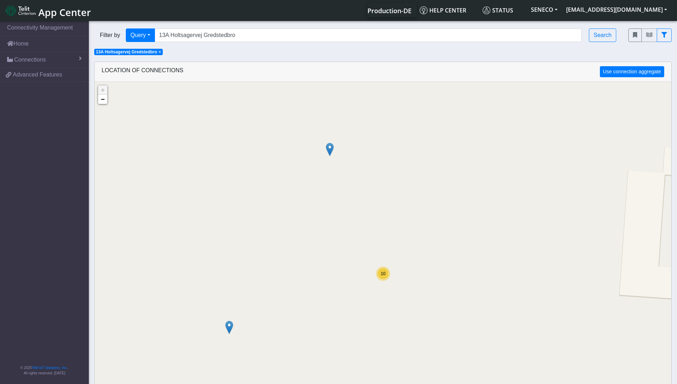
click at [385, 274] on span "10" at bounding box center [383, 273] width 5 height 5
click at [401, 271] on img at bounding box center [402, 274] width 8 height 14
click at [393, 266] on link "Click here" at bounding box center [391, 266] width 19 height 5
click at [488, 247] on span "10" at bounding box center [487, 245] width 11 height 8
click at [385, 274] on span "10" at bounding box center [383, 273] width 5 height 5
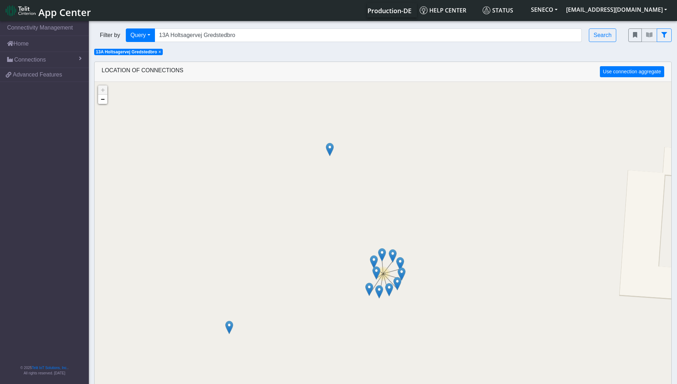
click at [396, 283] on img at bounding box center [397, 284] width 8 height 14
click at [391, 276] on link "Click here" at bounding box center [387, 275] width 19 height 5
click at [485, 247] on span "10" at bounding box center [487, 245] width 11 height 8
click at [387, 278] on div "10" at bounding box center [383, 273] width 14 height 14
click at [389, 288] on img at bounding box center [389, 290] width 8 height 14
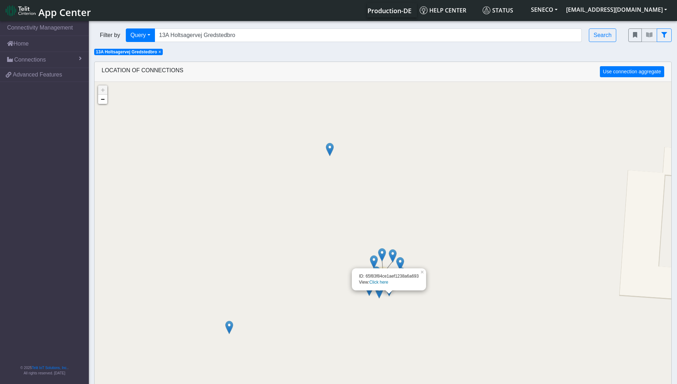
click at [386, 281] on link "Click here" at bounding box center [378, 281] width 19 height 5
click at [490, 246] on span "10" at bounding box center [487, 245] width 11 height 8
click at [384, 270] on div "10" at bounding box center [383, 273] width 11 height 11
click at [378, 291] on img at bounding box center [379, 292] width 8 height 14
click at [372, 282] on link "Click here" at bounding box center [369, 284] width 19 height 5
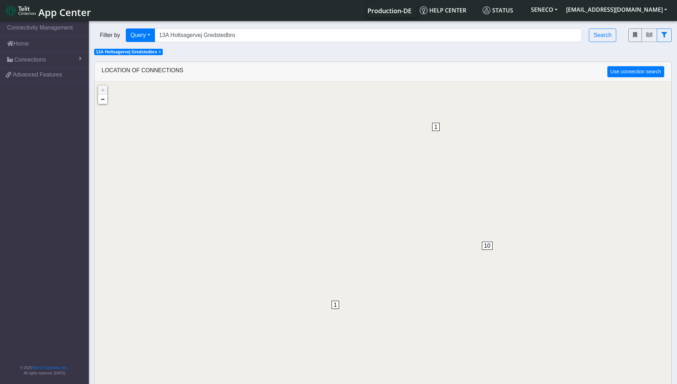
click at [486, 246] on span "10" at bounding box center [487, 245] width 11 height 8
click at [385, 279] on div "10" at bounding box center [383, 273] width 14 height 14
click at [368, 289] on img at bounding box center [369, 289] width 8 height 14
click at [360, 282] on link "Click here" at bounding box center [359, 281] width 19 height 5
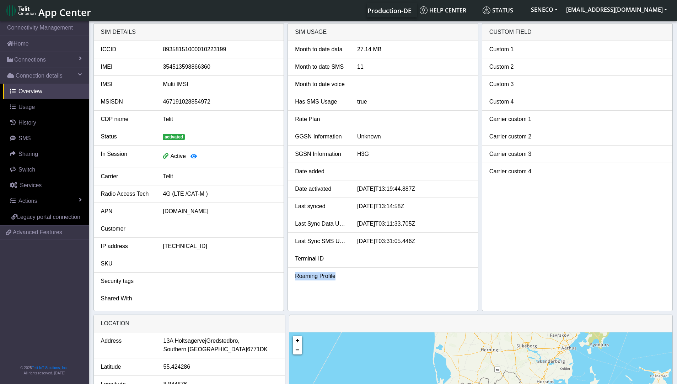
drag, startPoint x: 452, startPoint y: 284, endPoint x: 446, endPoint y: 259, distance: 25.1
click at [446, 259] on ul "Month to date data 27.14 MB Month to date SMS 11 Month to date voice Has SMS Us…" at bounding box center [383, 162] width 190 height 243
click at [354, 277] on div at bounding box center [414, 276] width 124 height 9
